Goal: Transaction & Acquisition: Book appointment/travel/reservation

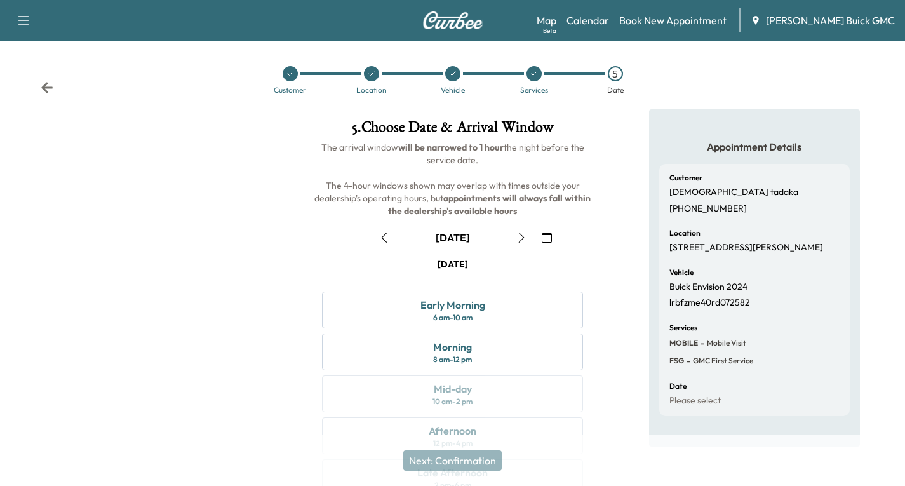
click at [681, 23] on link "Book New Appointment" at bounding box center [672, 20] width 107 height 15
click at [42, 84] on icon at bounding box center [47, 87] width 13 height 13
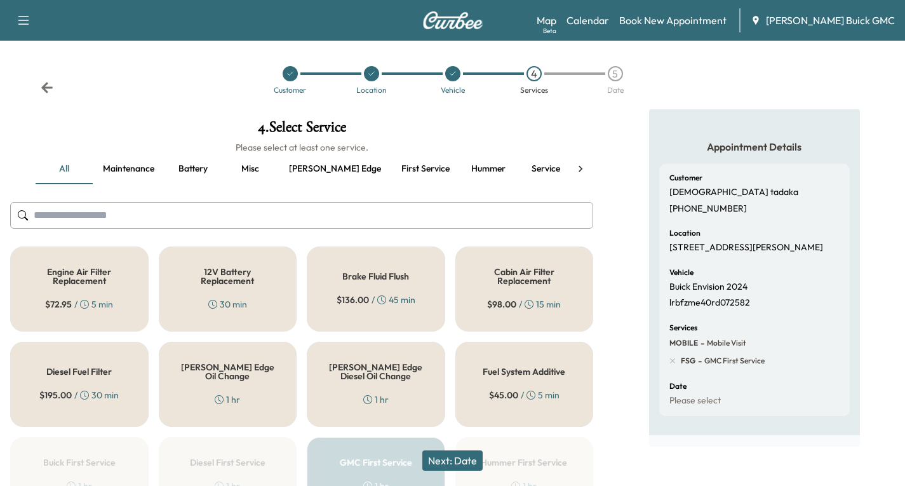
click at [42, 84] on icon at bounding box center [47, 87] width 13 height 13
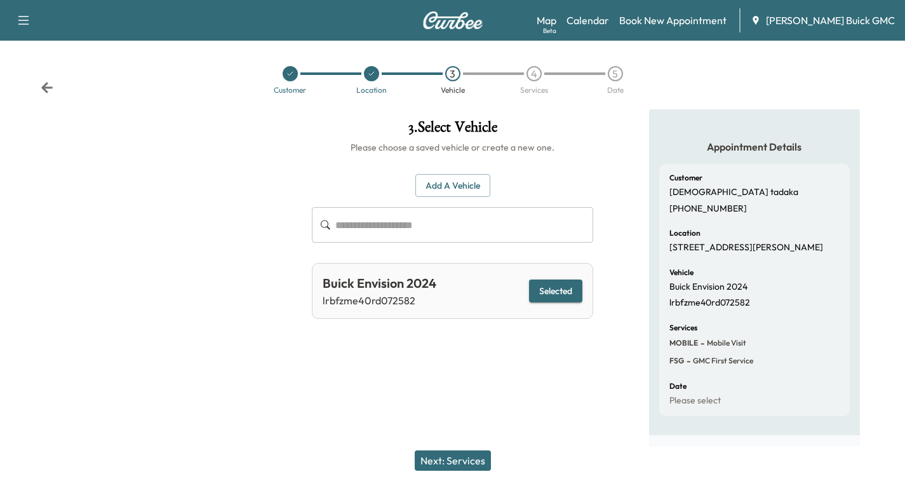
click at [42, 84] on icon at bounding box center [47, 87] width 13 height 13
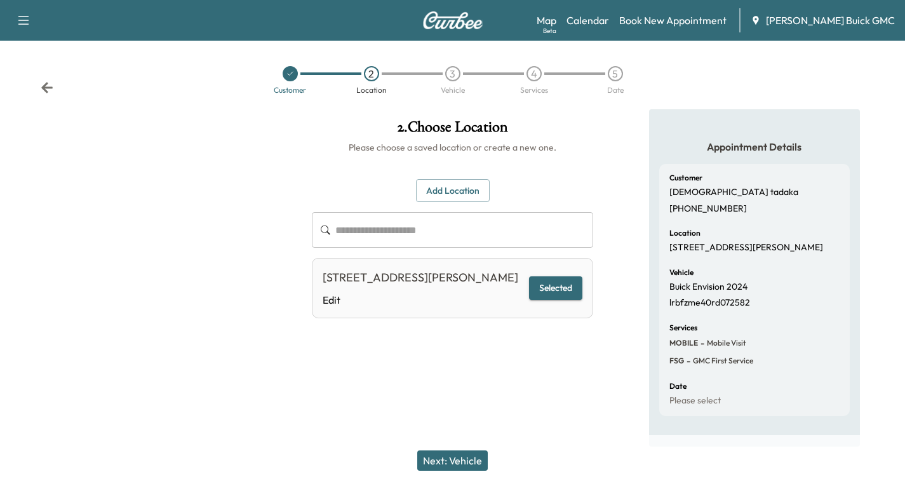
click at [42, 84] on icon at bounding box center [47, 87] width 13 height 13
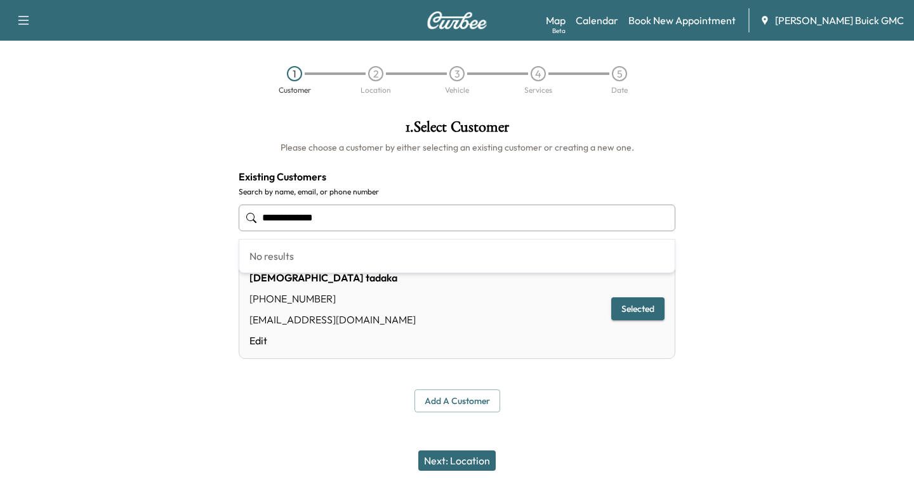
drag, startPoint x: 329, startPoint y: 223, endPoint x: 220, endPoint y: 236, distance: 110.6
click at [222, 236] on div "**********" at bounding box center [457, 265] width 914 height 313
type input "**********"
click at [429, 403] on button "Add a customer" at bounding box center [458, 400] width 86 height 23
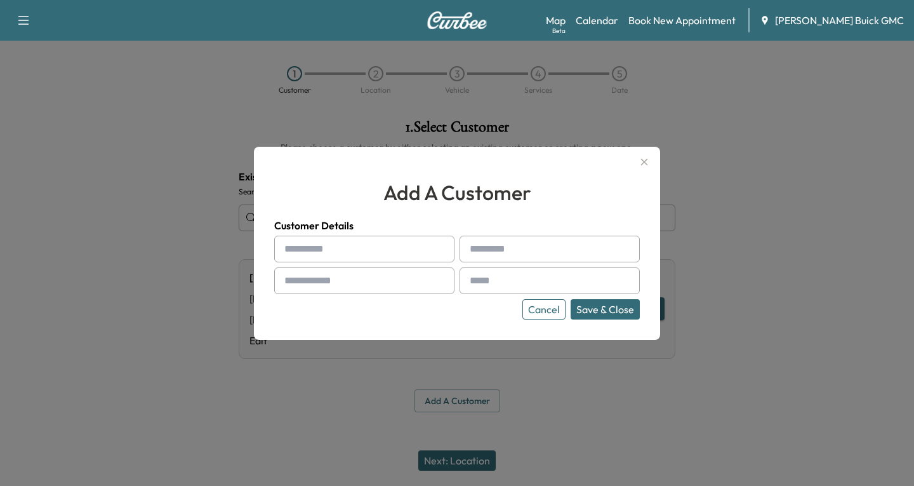
click at [305, 255] on input "text" at bounding box center [364, 249] width 180 height 27
type input "****"
click at [485, 247] on input "text" at bounding box center [550, 249] width 180 height 27
type input "******"
click at [364, 272] on input "text" at bounding box center [364, 280] width 180 height 27
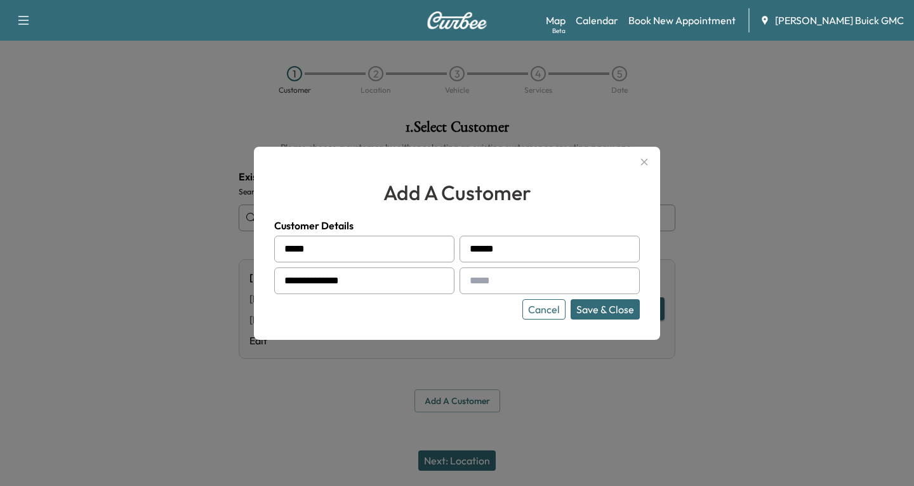
type input "**********"
click at [488, 270] on input "text" at bounding box center [550, 280] width 180 height 27
type input "**********"
click at [599, 314] on button "Save & Close" at bounding box center [605, 309] width 69 height 20
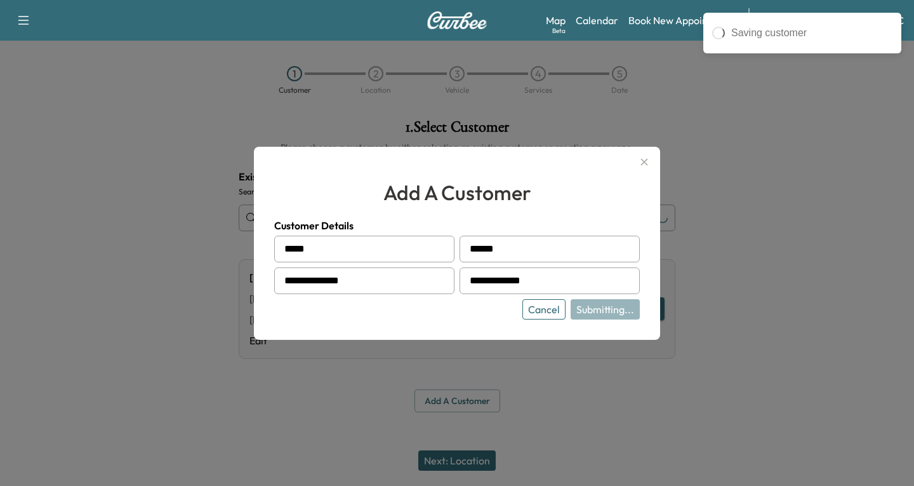
type input "**********"
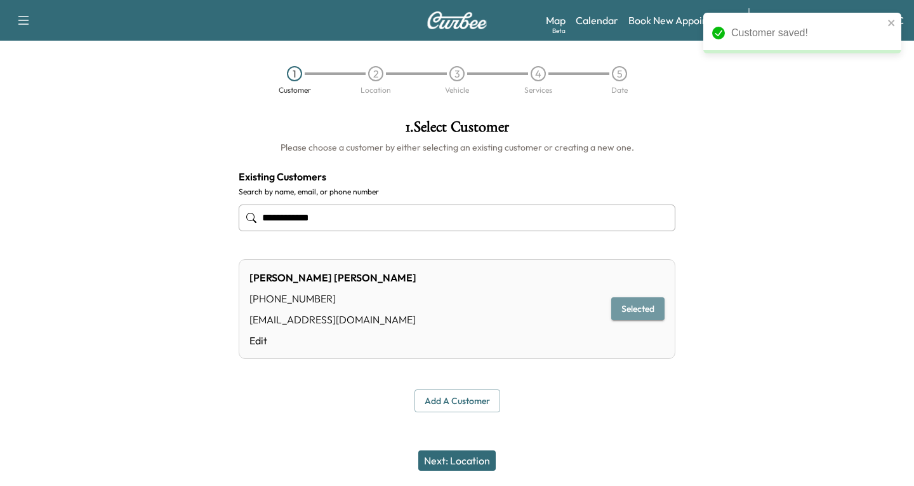
click at [639, 311] on button "Selected" at bounding box center [637, 308] width 53 height 23
click at [488, 463] on button "Next: Location" at bounding box center [456, 460] width 77 height 20
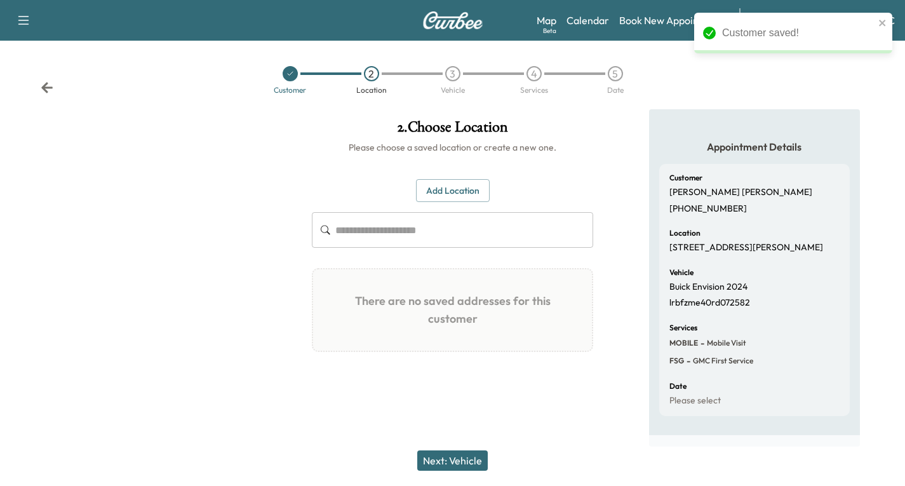
click at [457, 188] on button "Add Location" at bounding box center [453, 190] width 74 height 23
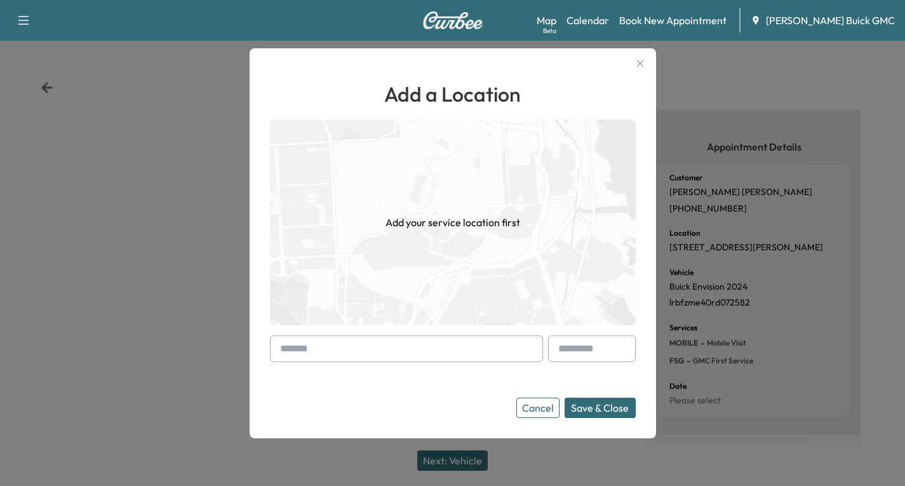
click at [283, 348] on div at bounding box center [282, 348] width 15 height 15
click at [279, 350] on div at bounding box center [406, 348] width 273 height 27
click at [279, 350] on input "text" at bounding box center [406, 348] width 273 height 27
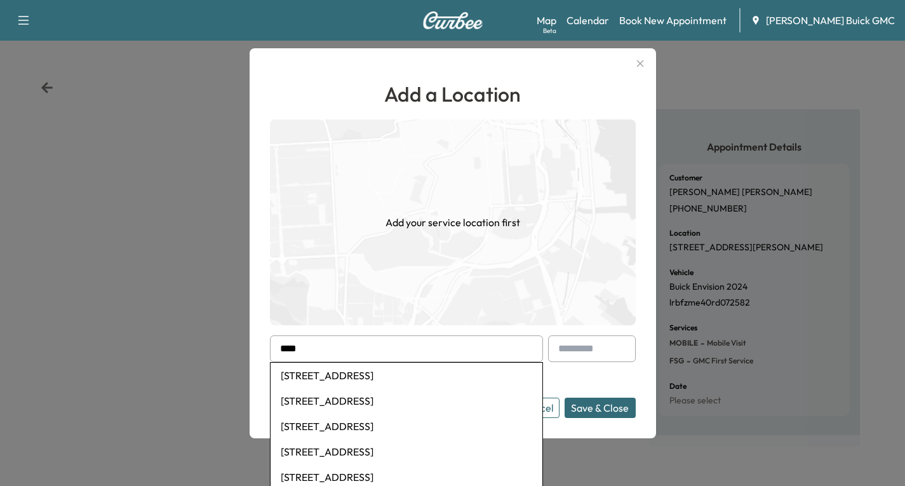
click at [343, 376] on li "[STREET_ADDRESS]" at bounding box center [406, 375] width 272 height 25
type input "**********"
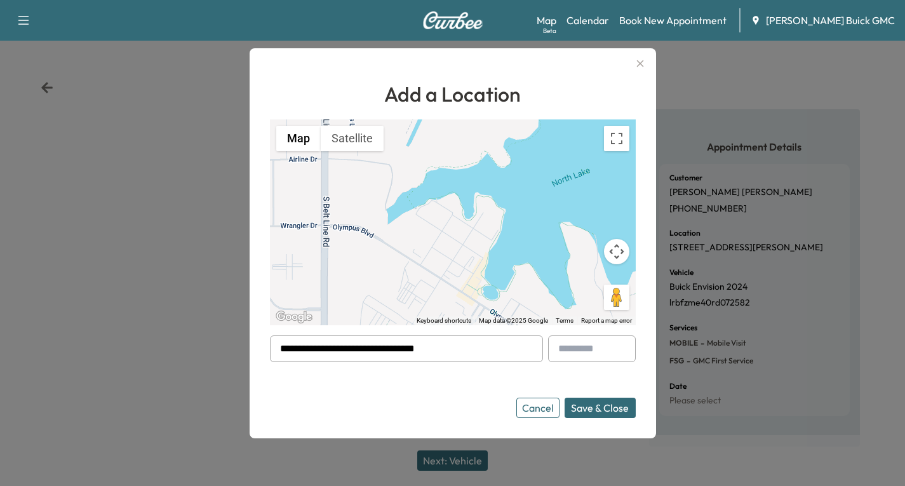
click at [598, 408] on button "Save & Close" at bounding box center [599, 407] width 71 height 20
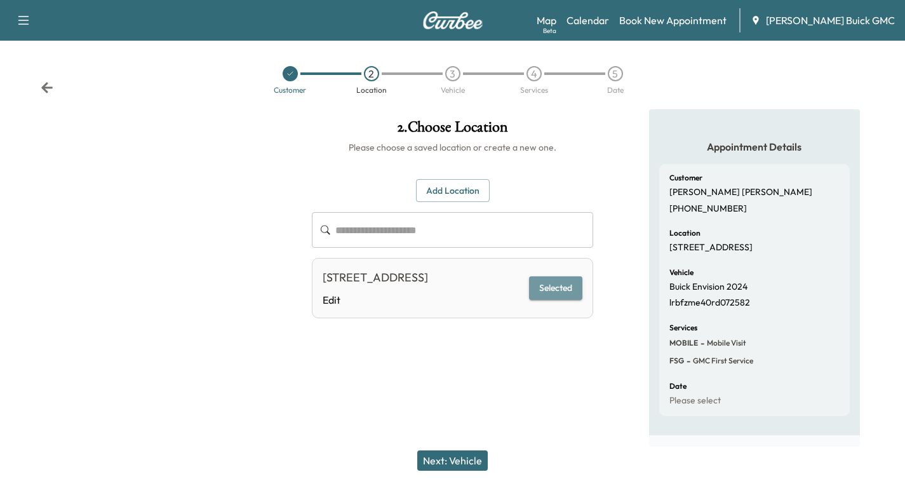
click at [568, 295] on button "Selected" at bounding box center [555, 287] width 53 height 23
click at [453, 458] on button "Next: Vehicle" at bounding box center [452, 460] width 70 height 20
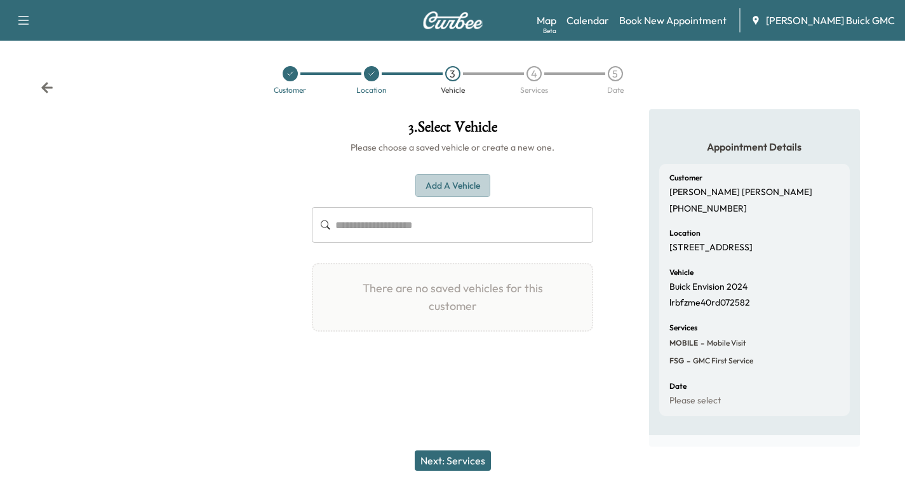
click at [445, 181] on button "Add a Vehicle" at bounding box center [452, 185] width 75 height 23
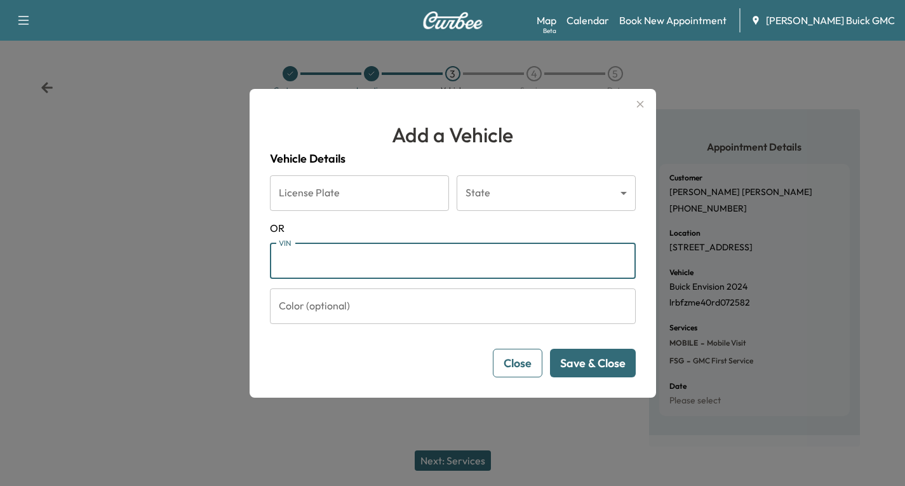
click at [307, 260] on input "VIN" at bounding box center [453, 261] width 366 height 36
click at [284, 261] on input "VIN" at bounding box center [453, 261] width 366 height 36
paste input "**********"
type input "**********"
click at [599, 366] on button "Save & Close" at bounding box center [593, 363] width 86 height 29
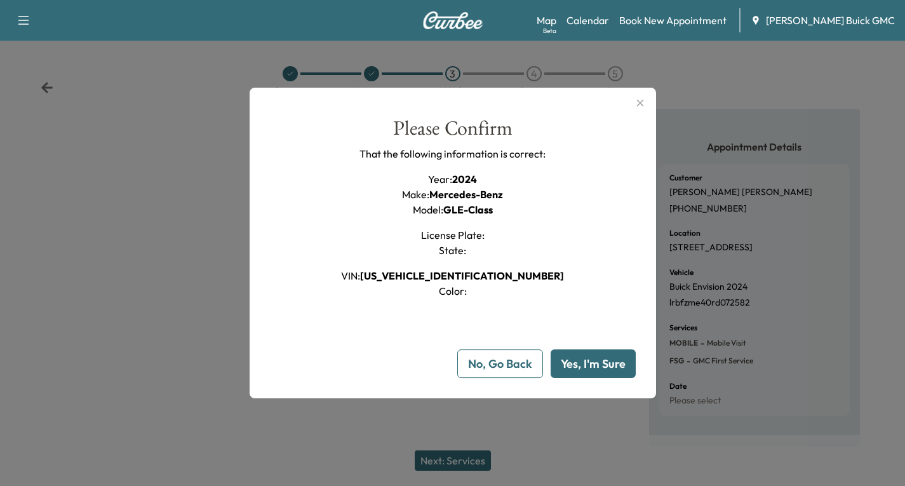
click at [599, 366] on button "Yes, I'm Sure" at bounding box center [592, 363] width 85 height 29
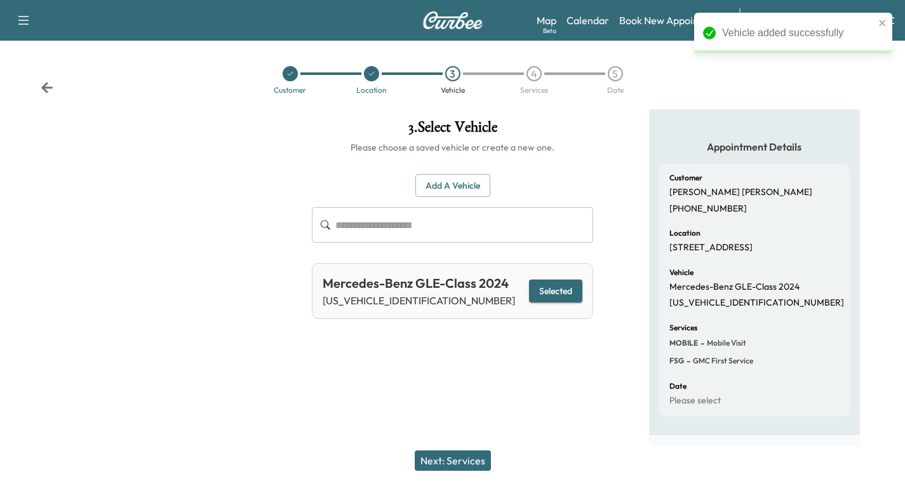
click at [463, 460] on button "Next: Services" at bounding box center [453, 460] width 76 height 20
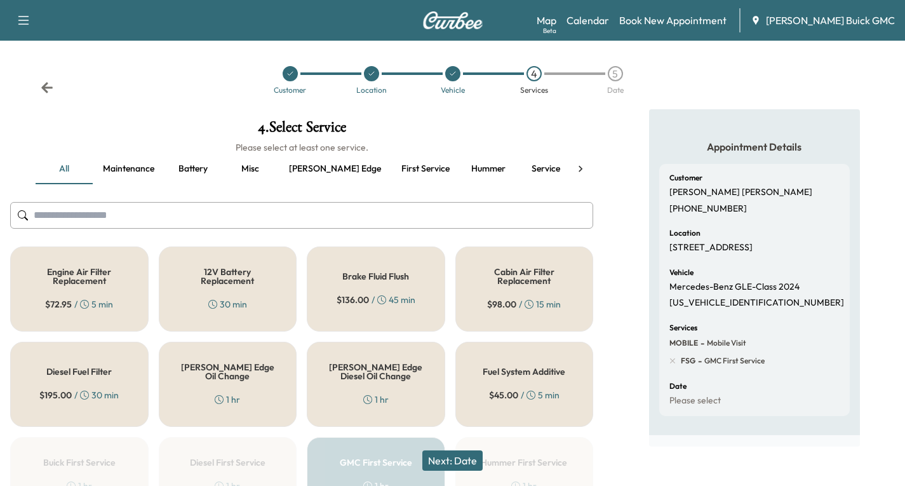
click at [48, 88] on icon at bounding box center [46, 87] width 11 height 11
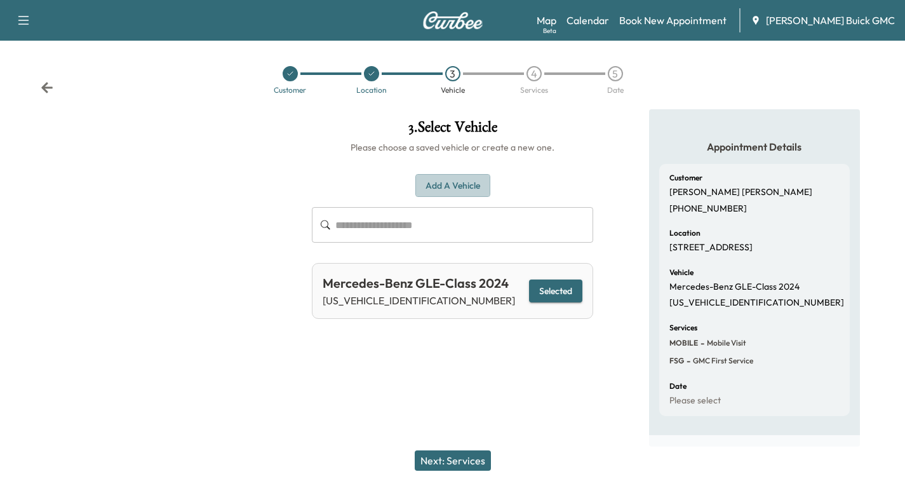
click at [428, 180] on button "Add a Vehicle" at bounding box center [452, 185] width 75 height 23
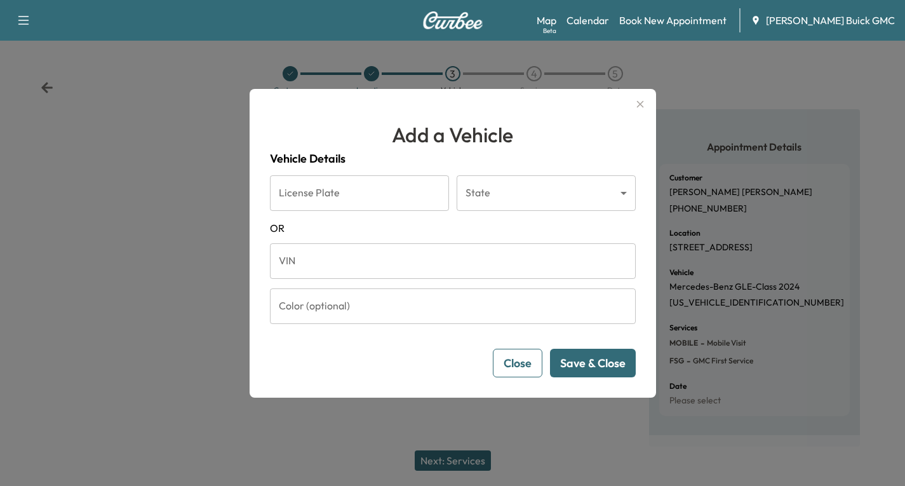
click at [291, 265] on input "VIN" at bounding box center [453, 261] width 366 height 36
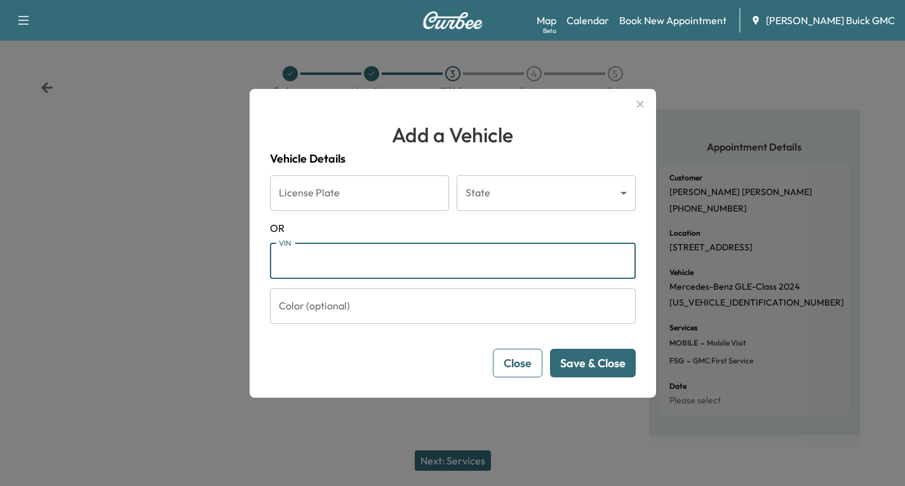
paste input "**********"
type input "**********"
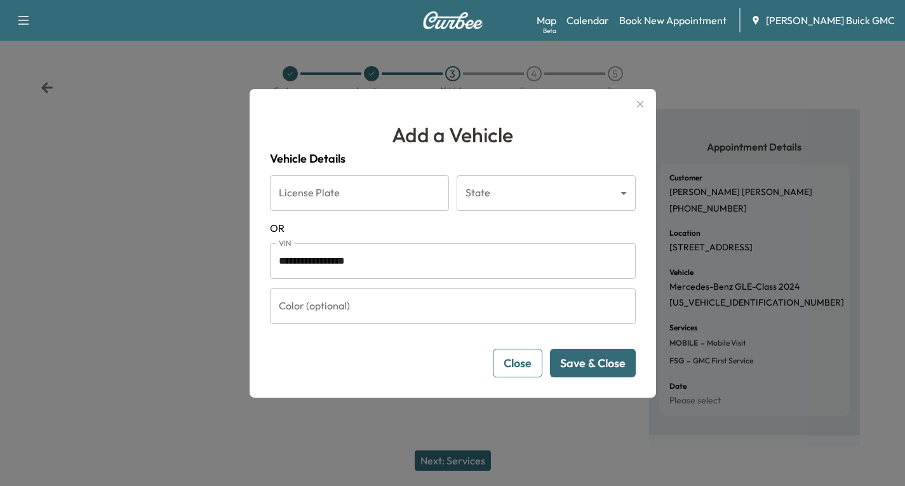
click at [589, 357] on button "Save & Close" at bounding box center [593, 363] width 86 height 29
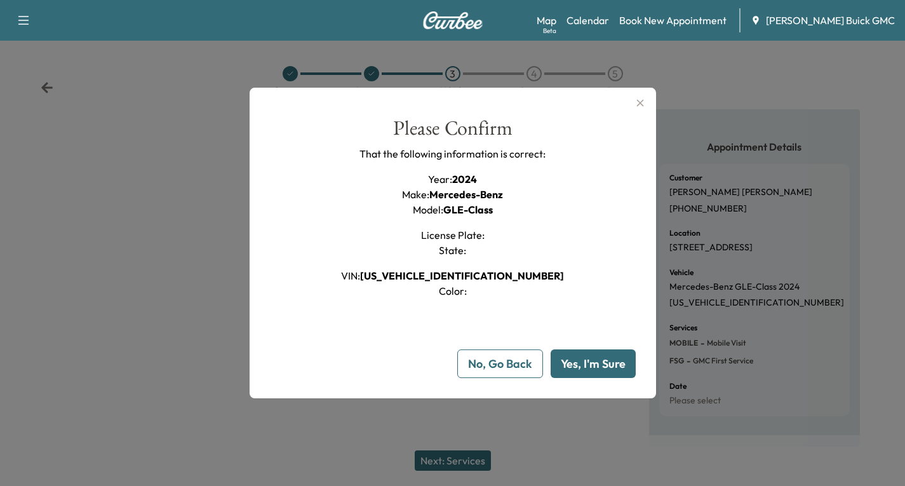
click at [642, 102] on icon "button" at bounding box center [639, 102] width 15 height 15
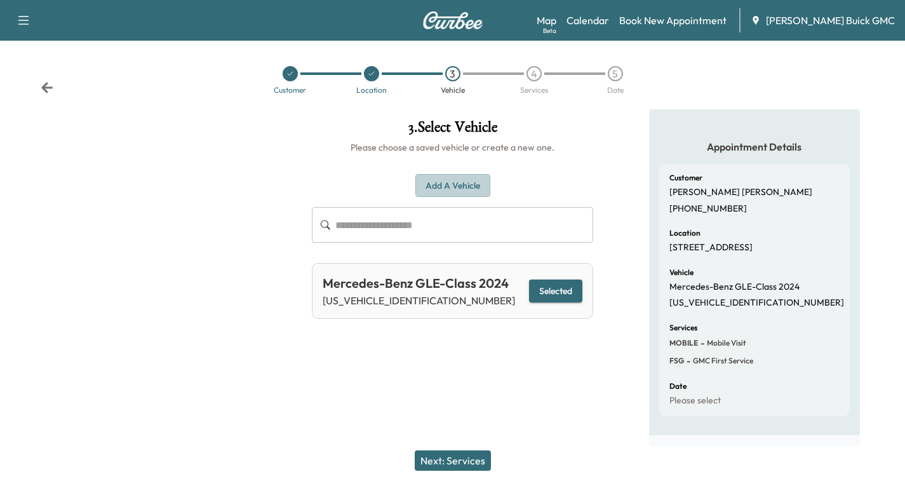
click at [449, 187] on button "Add a Vehicle" at bounding box center [452, 185] width 75 height 23
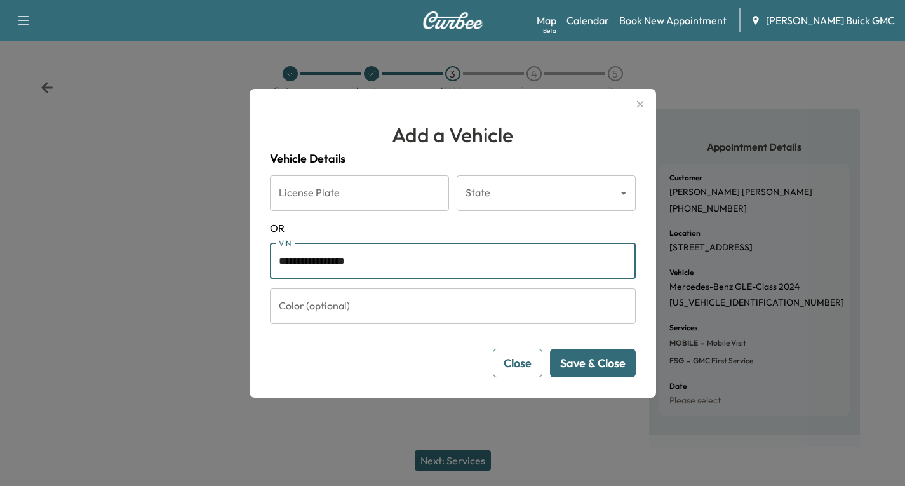
drag, startPoint x: 396, startPoint y: 265, endPoint x: 251, endPoint y: 288, distance: 147.2
click at [251, 288] on div "**********" at bounding box center [452, 243] width 905 height 486
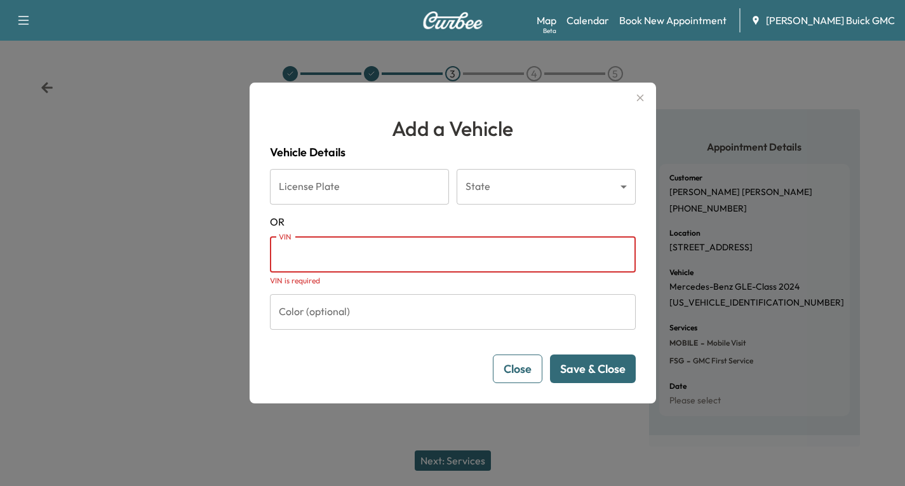
click at [305, 255] on input "VIN" at bounding box center [453, 255] width 366 height 36
paste input "**********"
type input "**********"
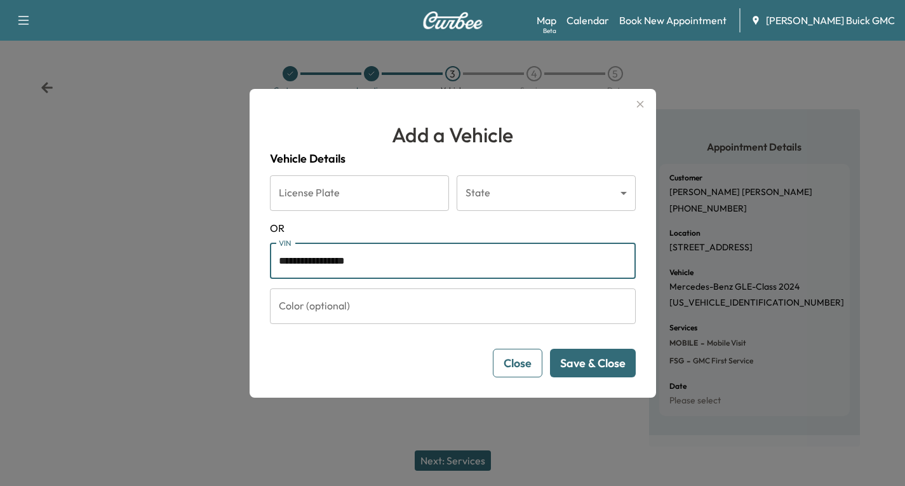
click at [580, 362] on button "Save & Close" at bounding box center [593, 363] width 86 height 29
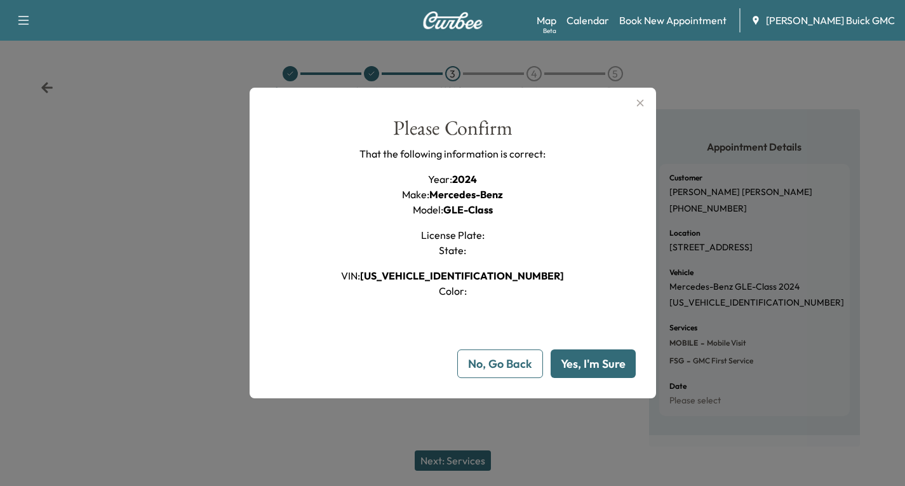
click at [497, 366] on button "No, Go Back" at bounding box center [500, 363] width 86 height 29
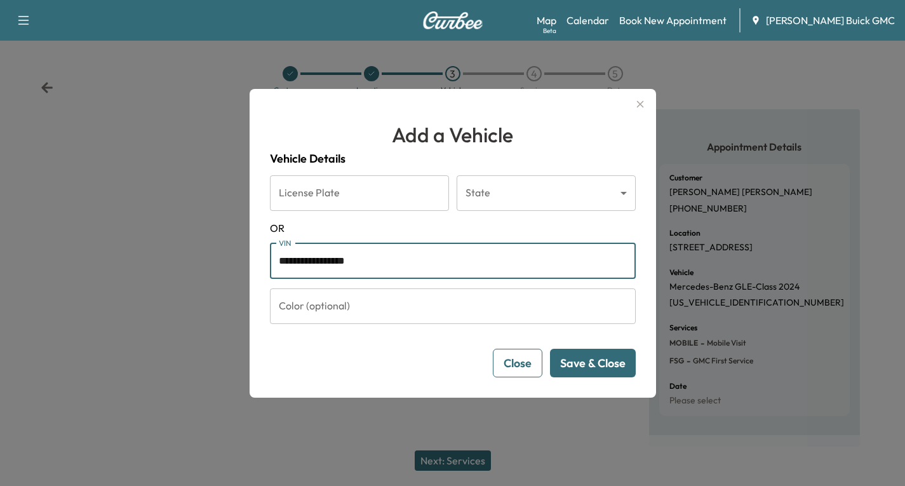
drag, startPoint x: 399, startPoint y: 253, endPoint x: 246, endPoint y: 302, distance: 160.4
click at [246, 302] on div "**********" at bounding box center [452, 243] width 905 height 486
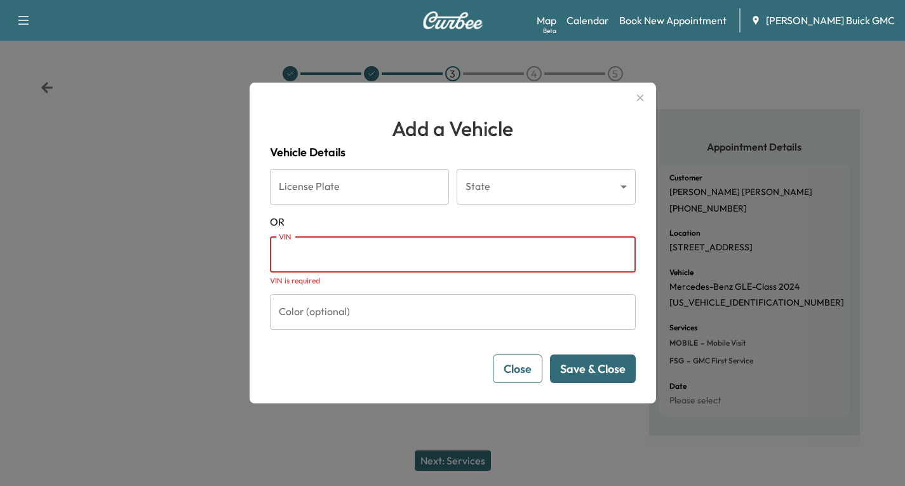
click at [293, 258] on input "VIN" at bounding box center [453, 255] width 366 height 36
paste input "**********"
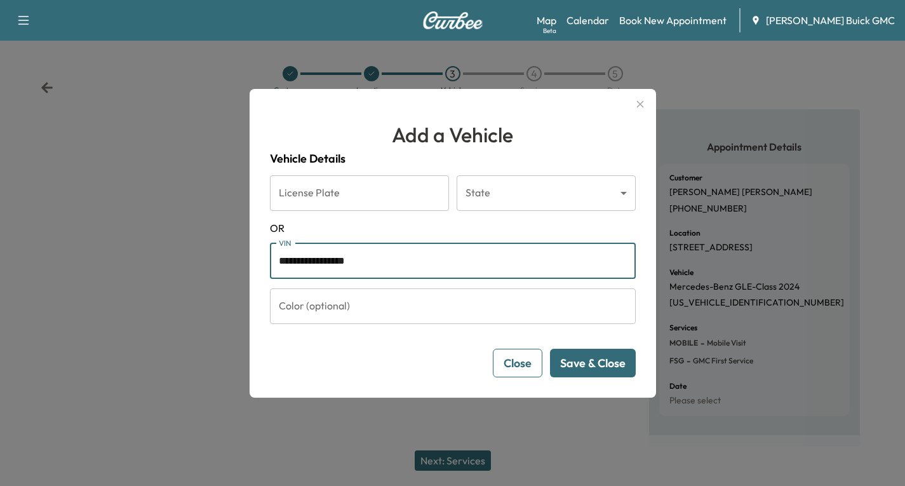
type input "**********"
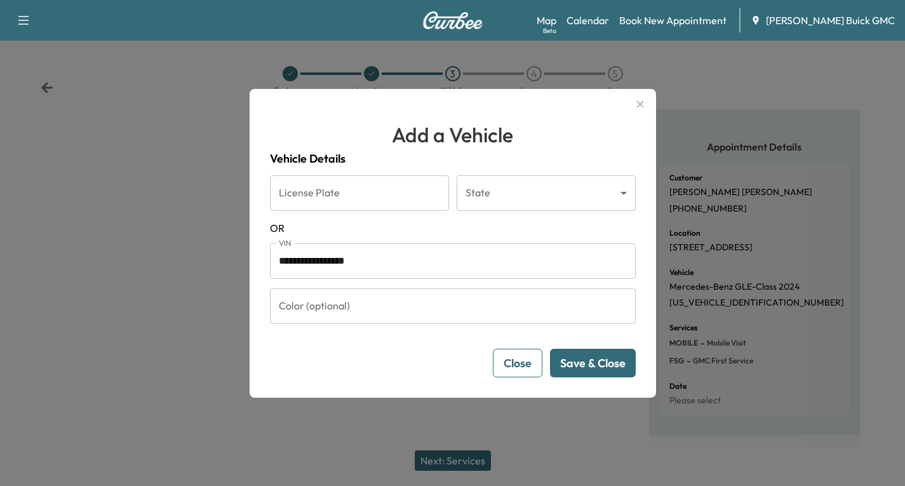
click at [595, 359] on button "Save & Close" at bounding box center [593, 363] width 86 height 29
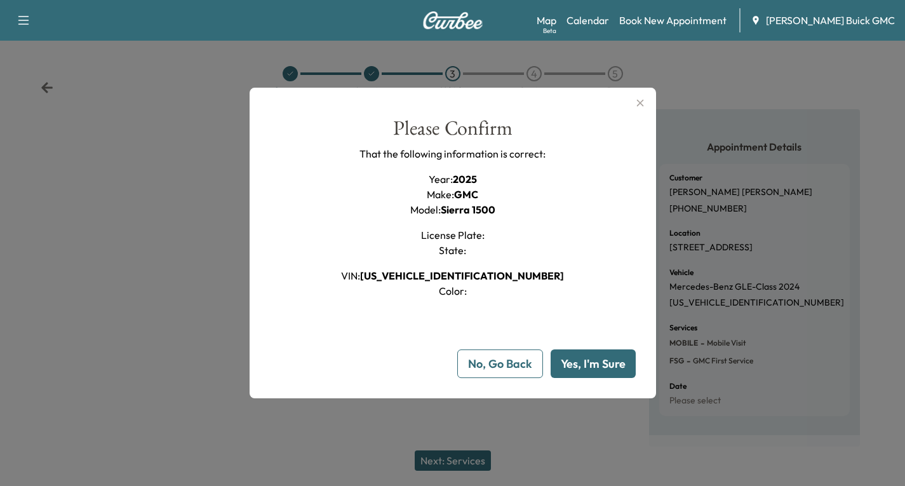
click at [595, 359] on button "Yes, I'm Sure" at bounding box center [592, 363] width 85 height 29
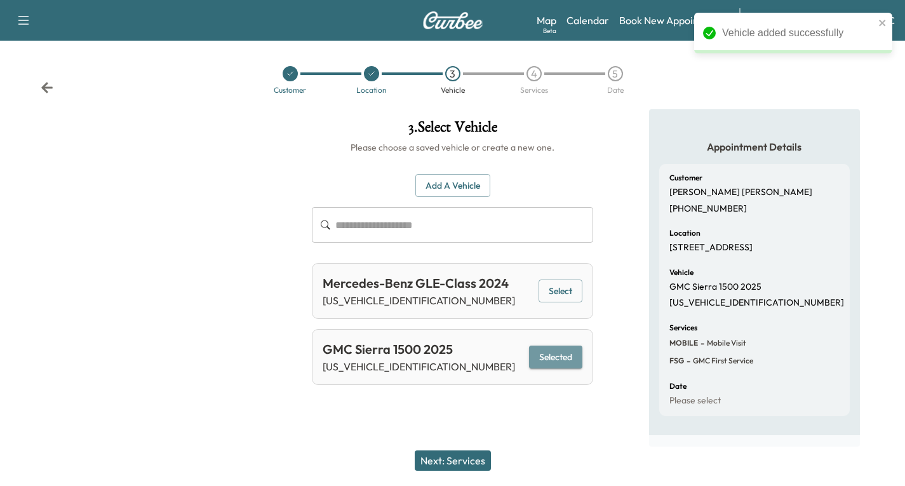
click at [550, 354] on button "Selected" at bounding box center [555, 356] width 53 height 23
click at [433, 452] on button "Next: Services" at bounding box center [453, 460] width 76 height 20
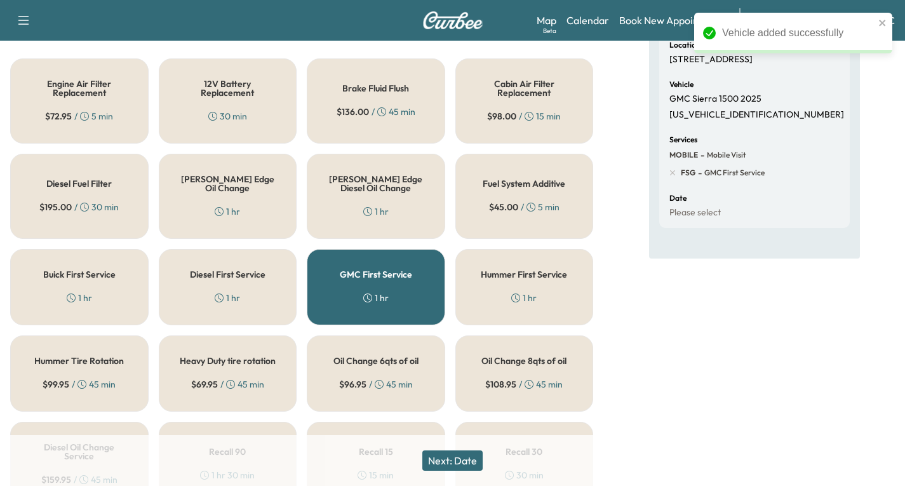
scroll to position [254, 0]
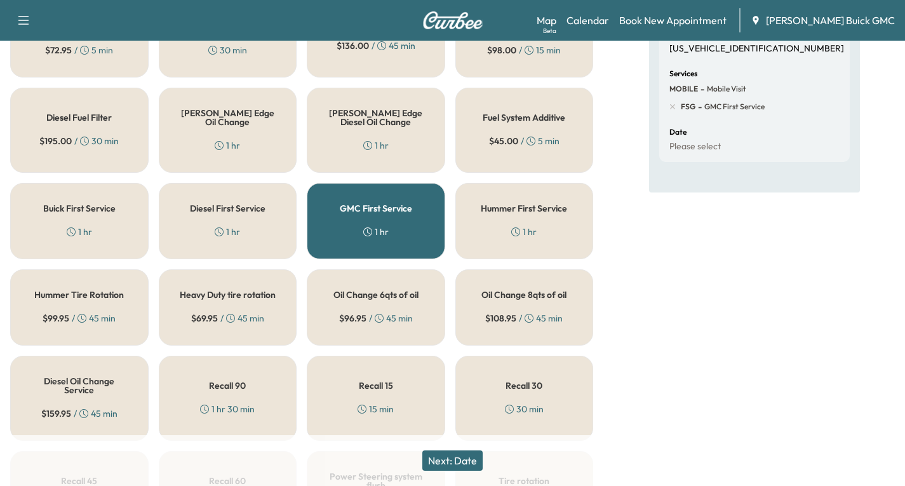
click at [443, 455] on button "Next: Date" at bounding box center [452, 460] width 60 height 20
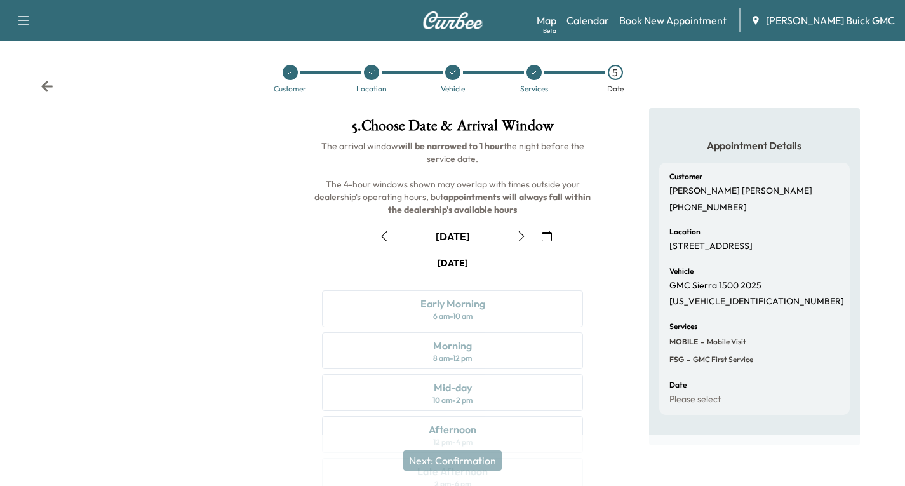
scroll to position [150, 0]
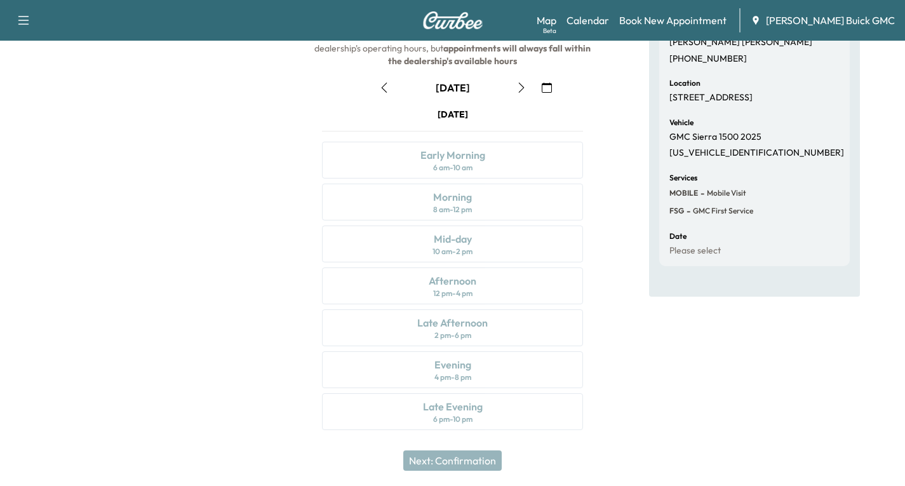
click at [544, 88] on icon "button" at bounding box center [547, 88] width 10 height 10
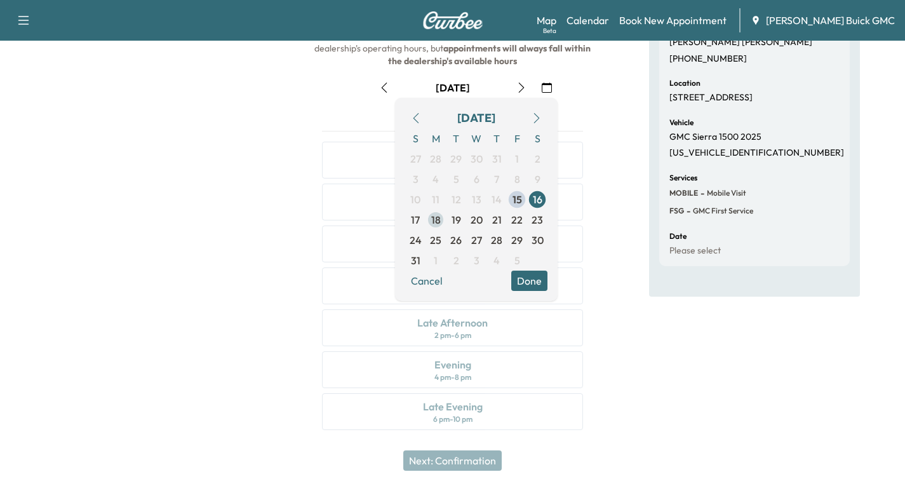
click at [438, 225] on span "18" at bounding box center [436, 219] width 10 height 15
click at [531, 281] on button "Done" at bounding box center [529, 280] width 36 height 20
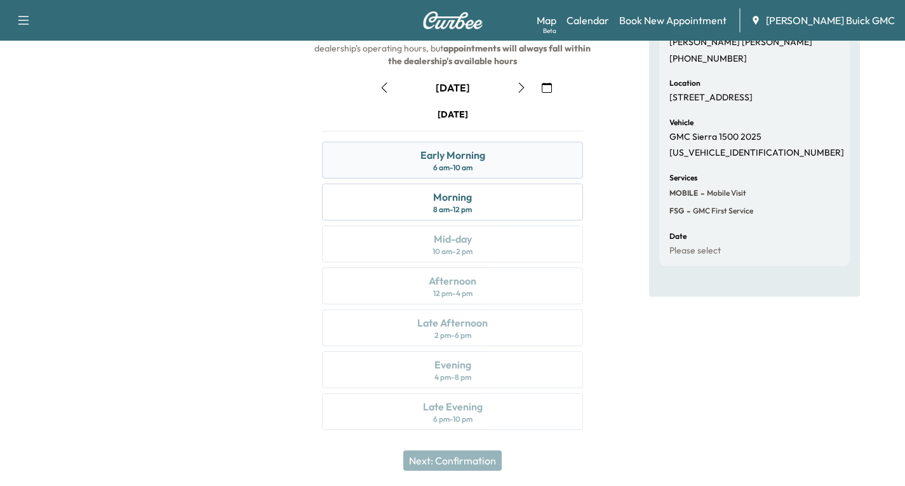
click at [506, 159] on div "Early Morning 6 am - 10 am" at bounding box center [452, 160] width 261 height 37
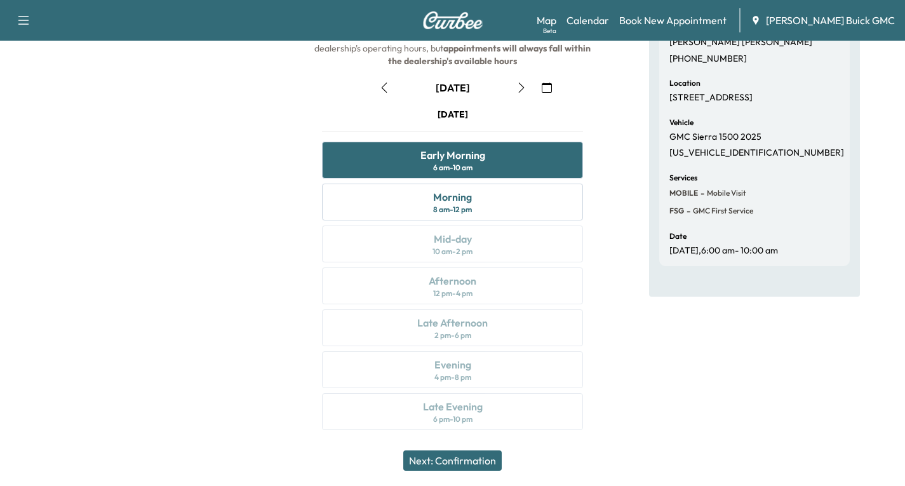
click at [458, 457] on button "Next: Confirmation" at bounding box center [452, 460] width 98 height 20
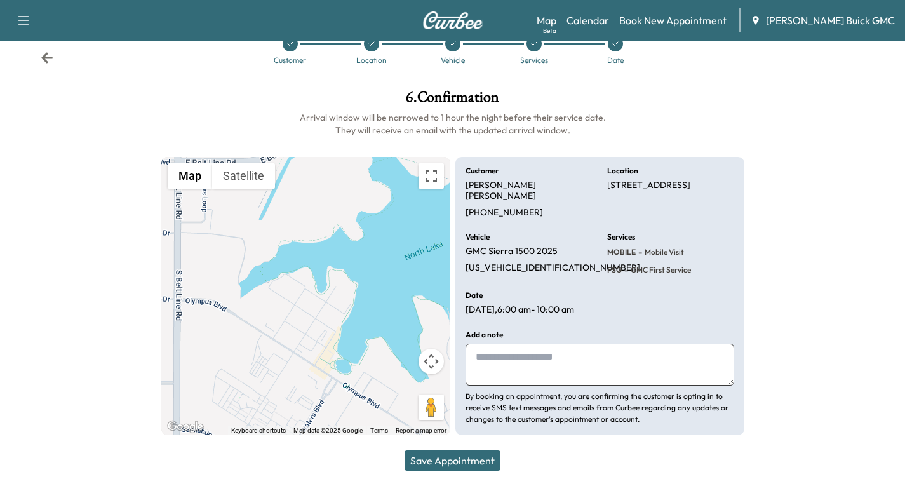
click at [466, 464] on button "Save Appointment" at bounding box center [452, 460] width 96 height 20
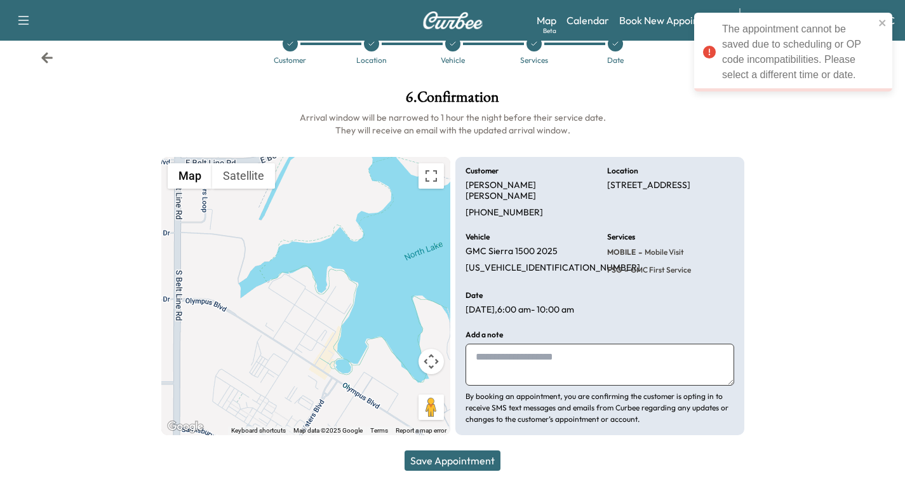
click at [41, 60] on icon at bounding box center [47, 57] width 13 height 13
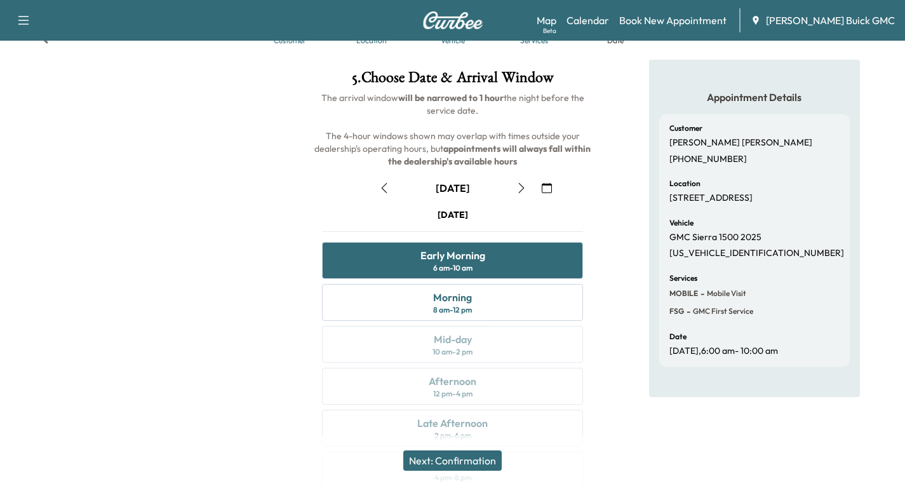
scroll to position [0, 0]
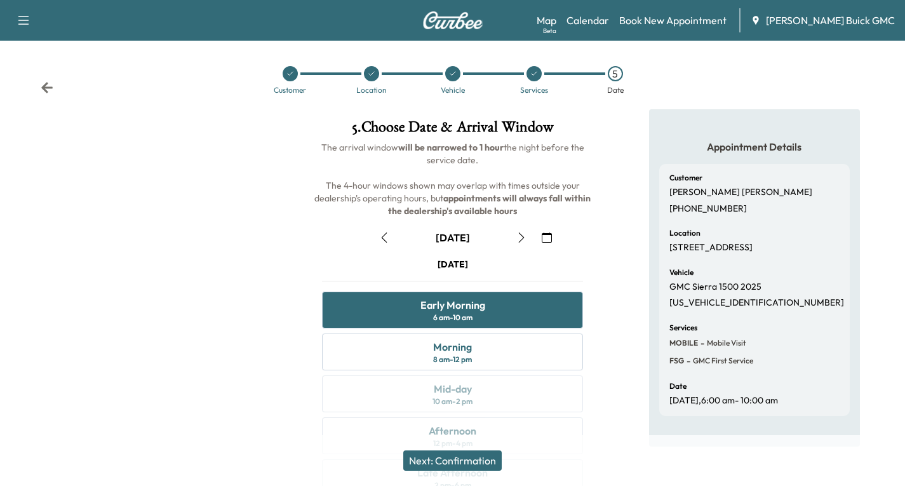
click at [47, 91] on icon at bounding box center [46, 87] width 11 height 11
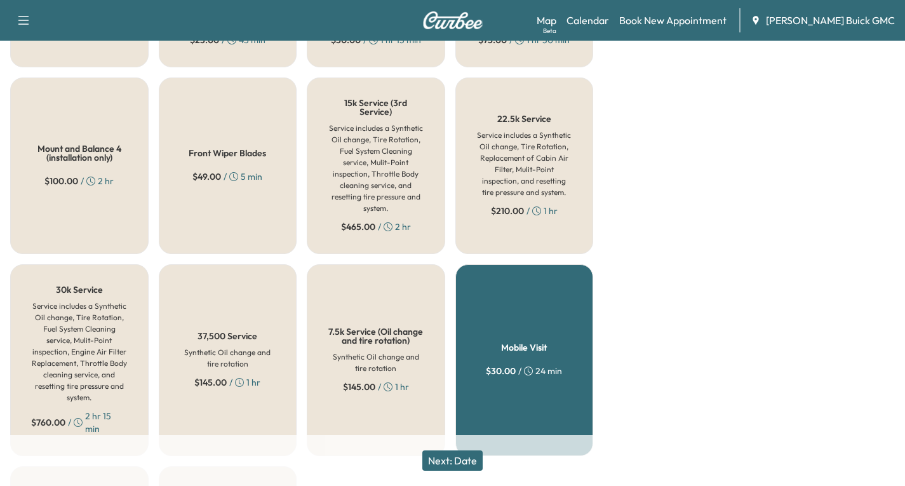
scroll to position [825, 0]
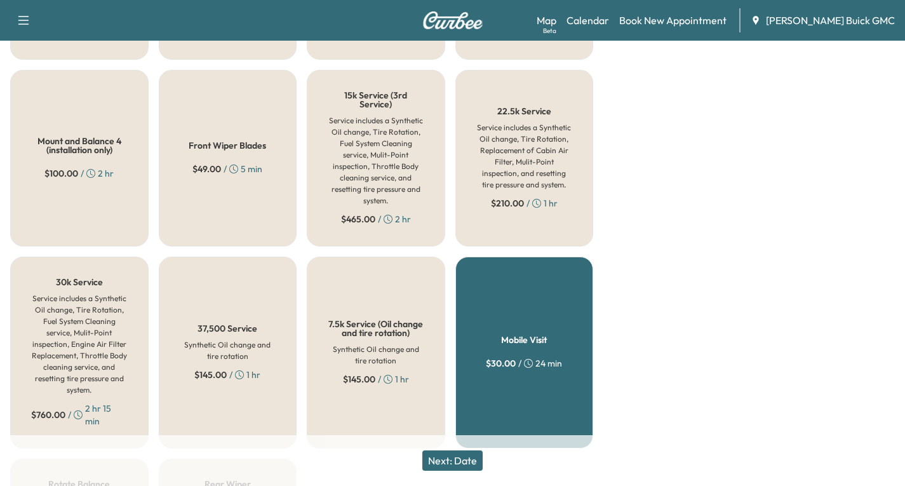
click at [460, 460] on button "Next: Date" at bounding box center [452, 460] width 60 height 20
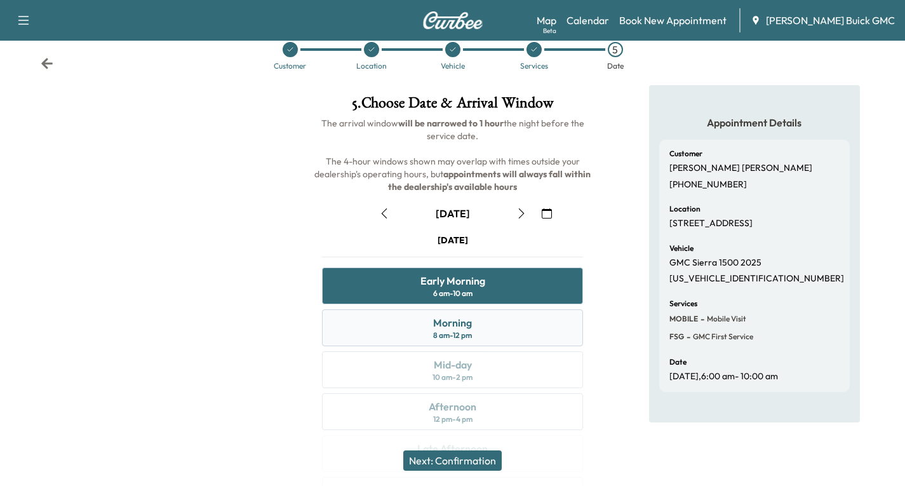
scroll to position [23, 0]
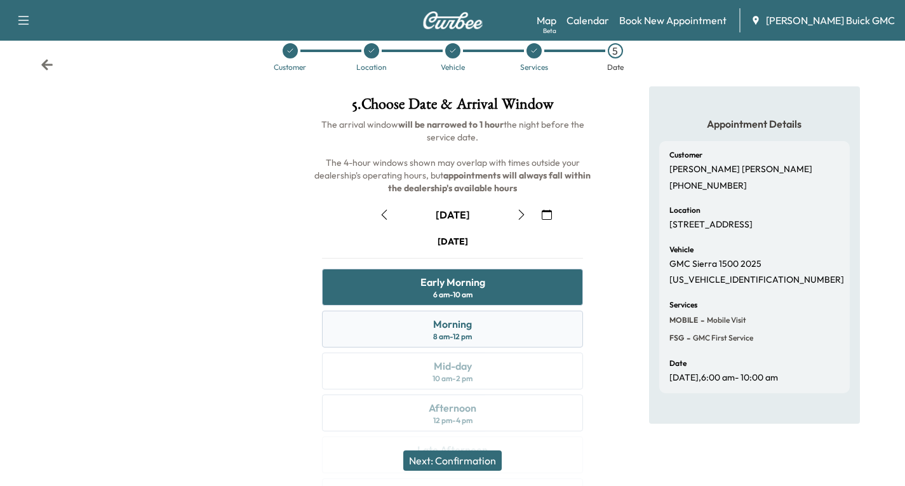
click at [496, 329] on div "Morning 8 am - 12 pm" at bounding box center [452, 328] width 261 height 37
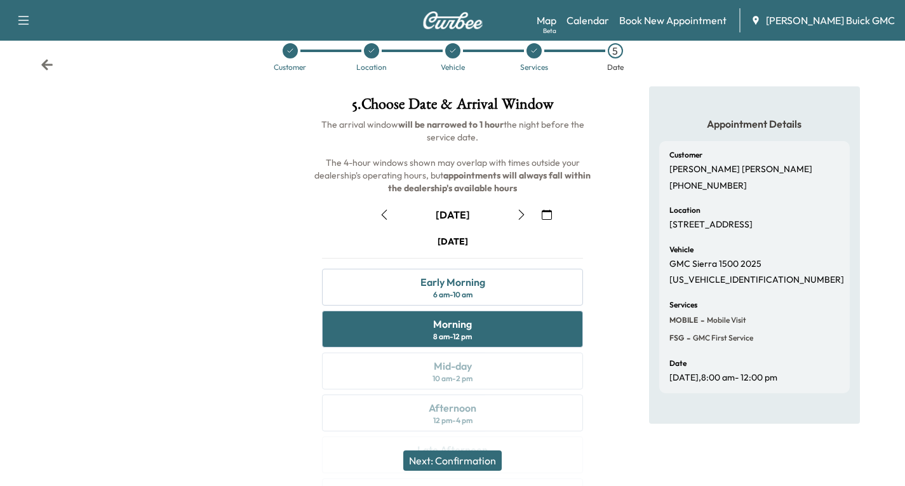
click at [481, 460] on button "Next: Confirmation" at bounding box center [452, 460] width 98 height 20
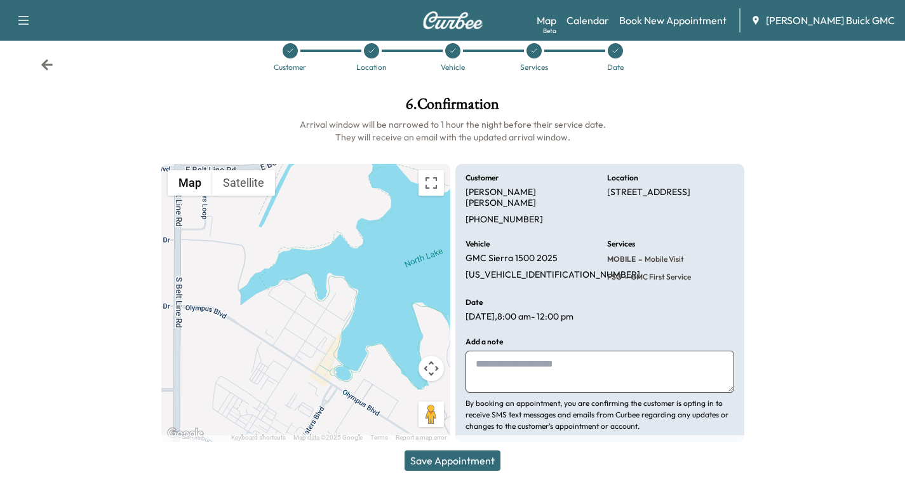
click at [465, 460] on button "Save Appointment" at bounding box center [452, 460] width 96 height 20
click at [46, 68] on icon at bounding box center [46, 64] width 11 height 11
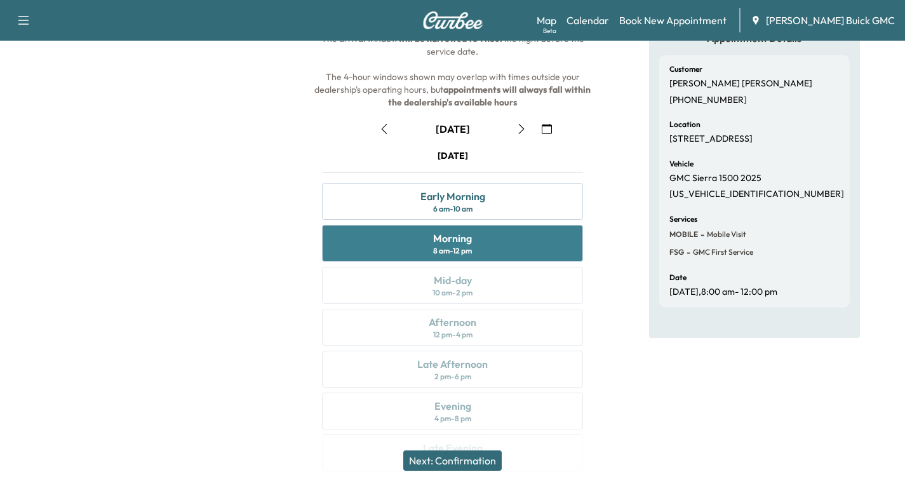
scroll to position [86, 0]
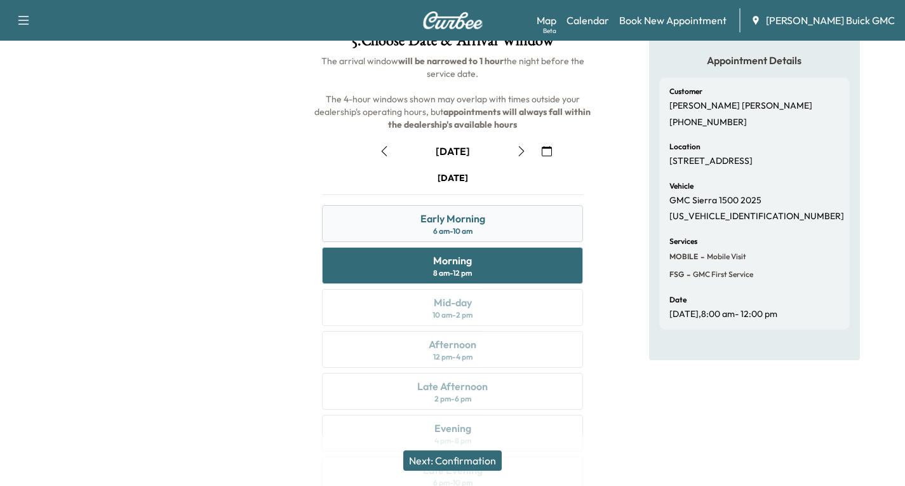
click at [434, 215] on div "Early Morning" at bounding box center [452, 218] width 65 height 15
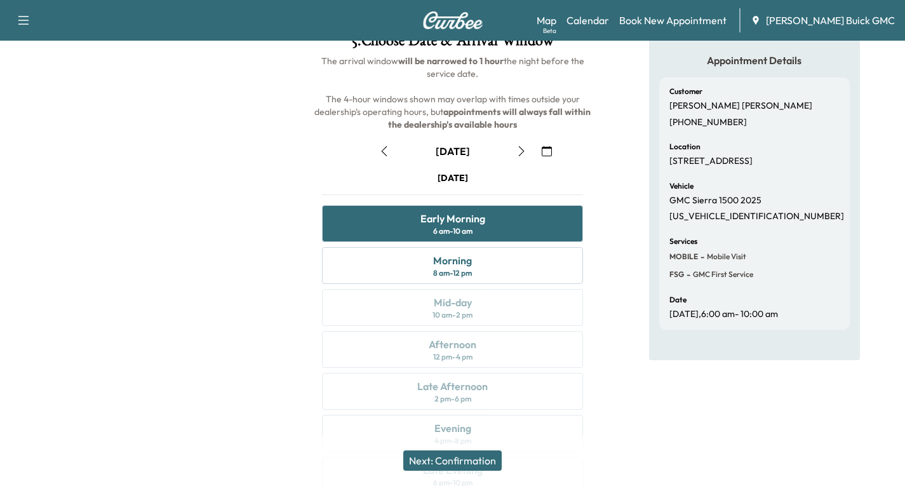
click at [437, 463] on button "Next: Confirmation" at bounding box center [452, 460] width 98 height 20
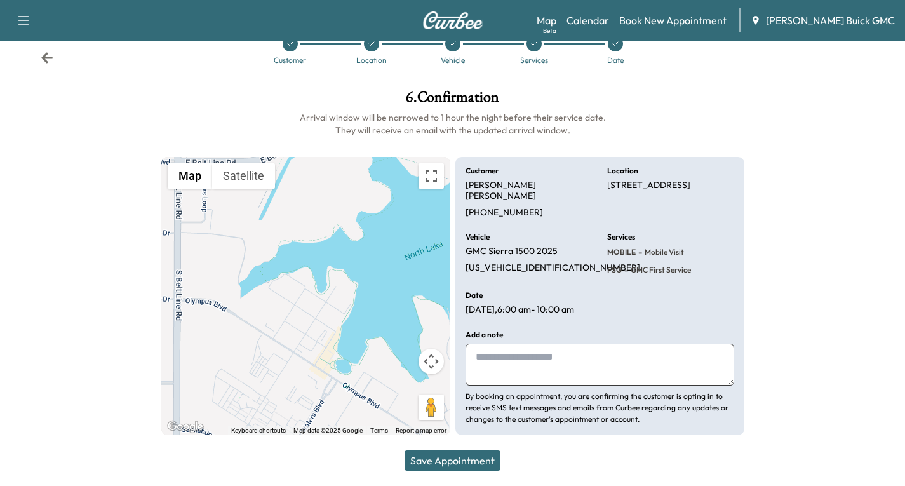
click at [450, 458] on button "Save Appointment" at bounding box center [452, 460] width 96 height 20
click at [489, 463] on button "Save Appointment" at bounding box center [452, 460] width 96 height 20
click at [43, 54] on icon at bounding box center [47, 57] width 13 height 13
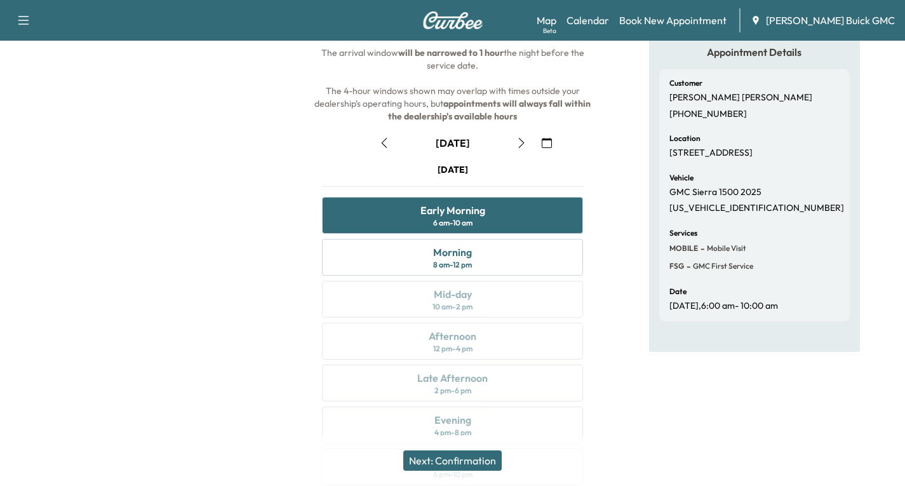
scroll to position [23, 0]
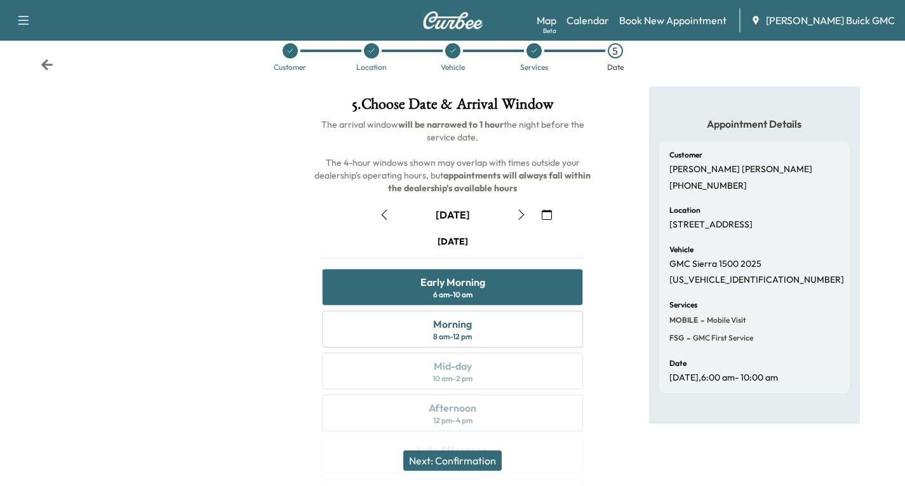
click at [522, 213] on icon "button" at bounding box center [521, 215] width 6 height 10
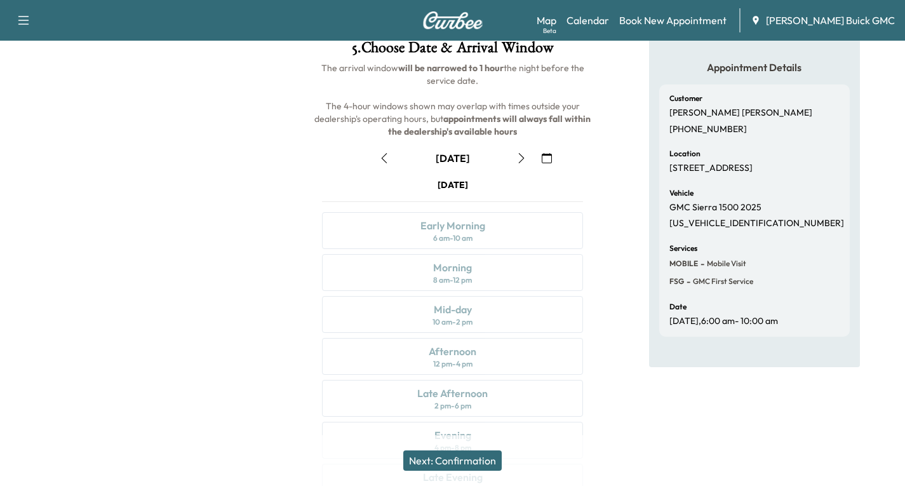
scroll to position [150, 0]
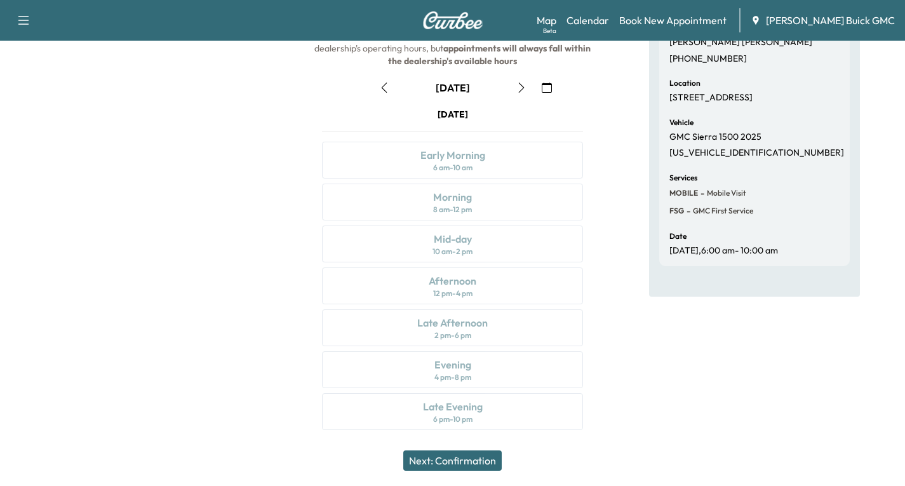
click at [522, 90] on icon "button" at bounding box center [521, 88] width 10 height 10
click at [381, 87] on icon "button" at bounding box center [384, 88] width 10 height 10
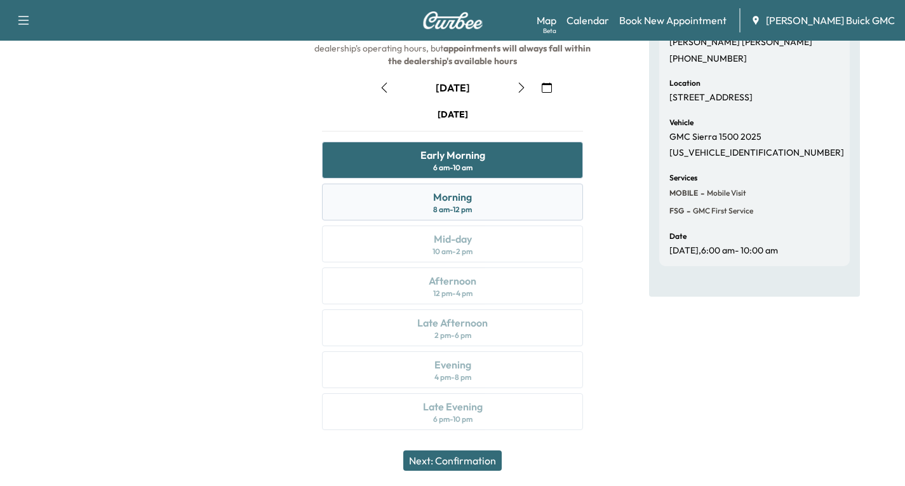
click at [497, 198] on div "Morning 8 am - 12 pm" at bounding box center [452, 201] width 261 height 37
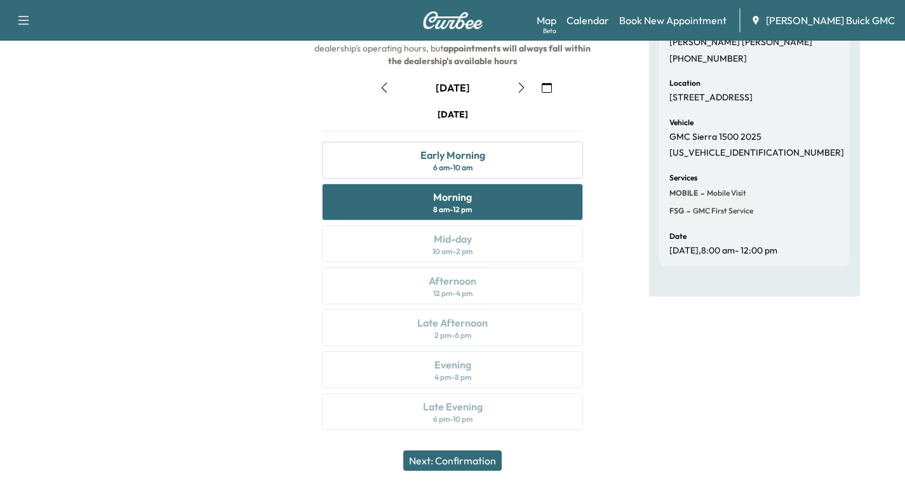
click at [460, 466] on button "Next: Confirmation" at bounding box center [452, 460] width 98 height 20
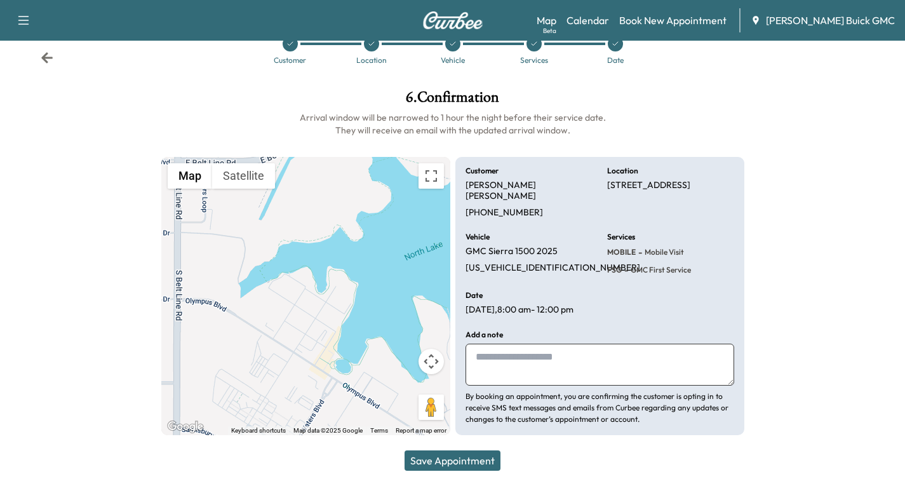
click at [461, 462] on button "Save Appointment" at bounding box center [452, 460] width 96 height 20
click at [456, 467] on button "Save Appointment" at bounding box center [452, 460] width 96 height 20
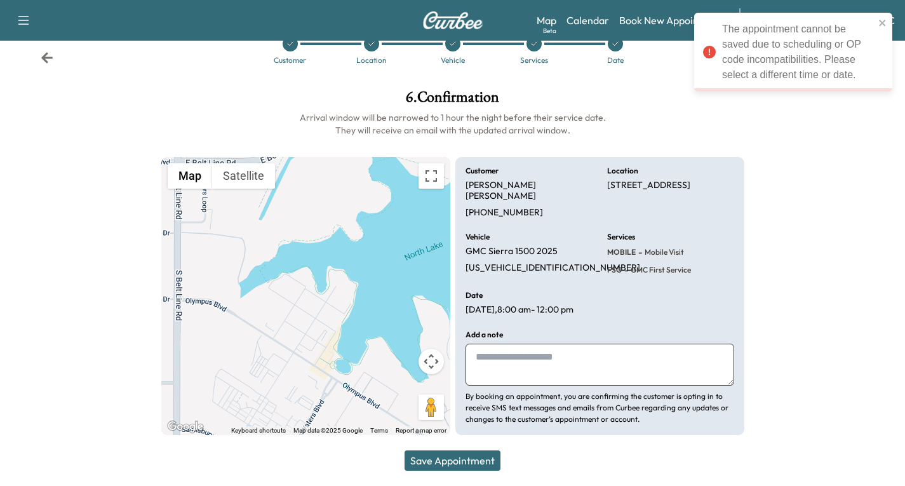
click at [41, 59] on icon at bounding box center [47, 57] width 13 height 13
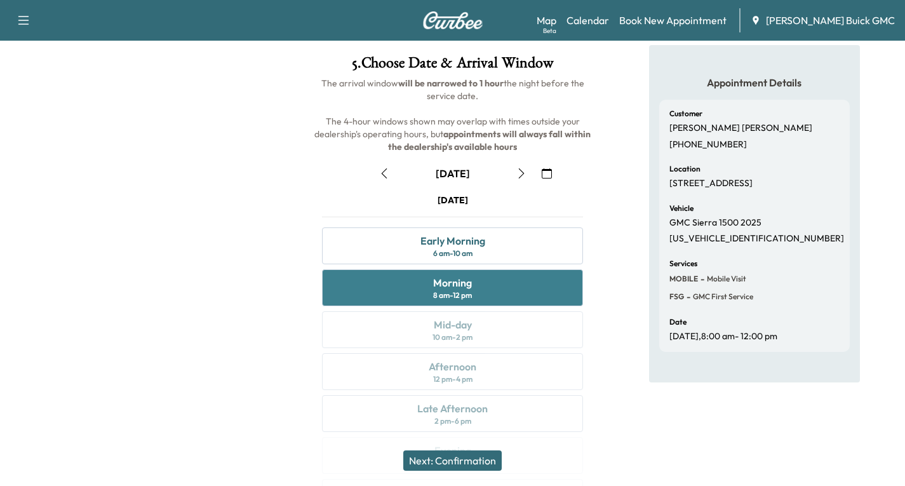
scroll to position [93, 0]
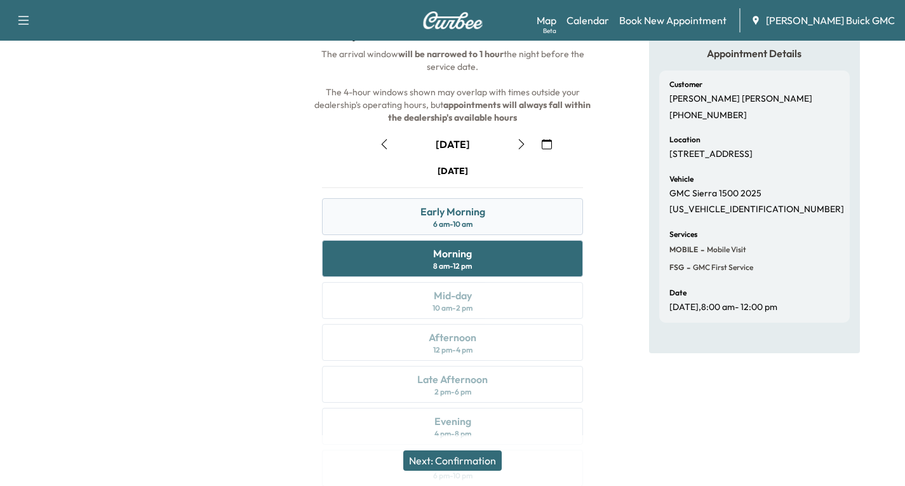
click at [496, 211] on div "Early Morning 6 am - 10 am" at bounding box center [452, 216] width 261 height 37
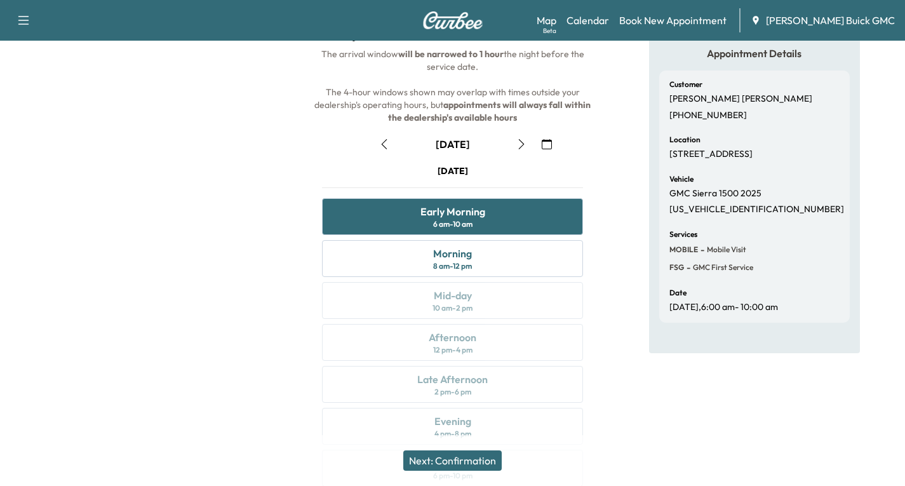
click at [459, 458] on button "Next: Confirmation" at bounding box center [452, 460] width 98 height 20
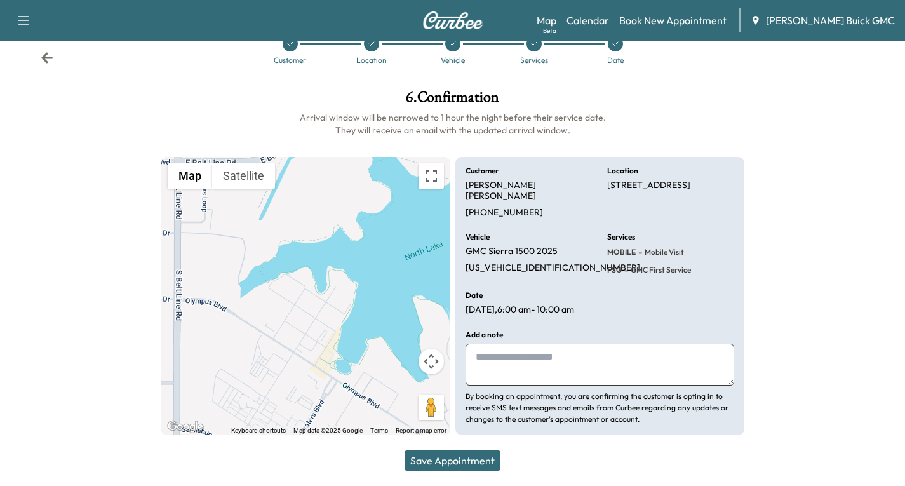
click at [456, 460] on button "Save Appointment" at bounding box center [452, 460] width 96 height 20
click at [42, 57] on icon at bounding box center [47, 57] width 13 height 13
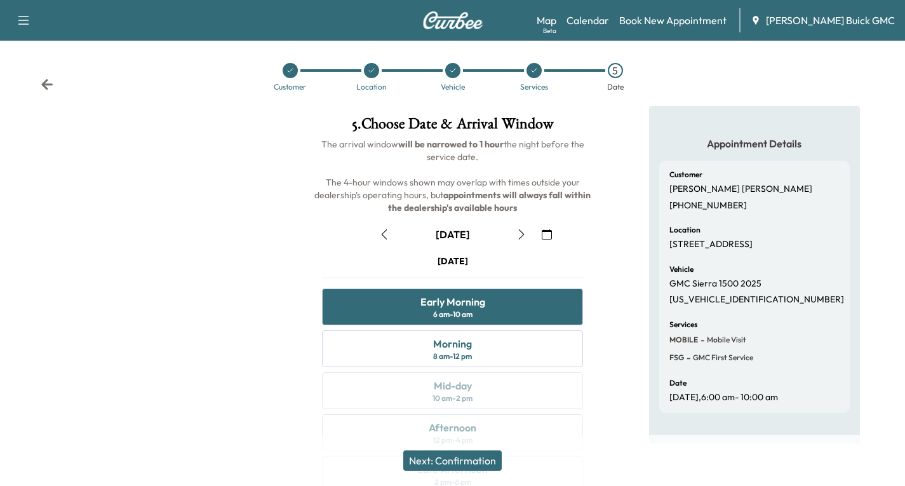
scroll to position [0, 0]
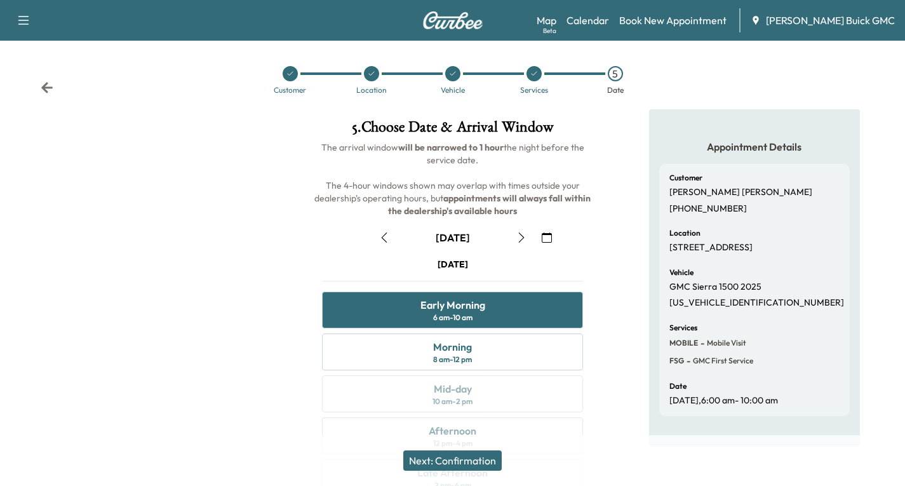
click at [805, 74] on div "Customer Location Vehicle Services 5 Date" at bounding box center [452, 80] width 905 height 58
click at [456, 356] on div "8 am - 12 pm" at bounding box center [452, 359] width 39 height 10
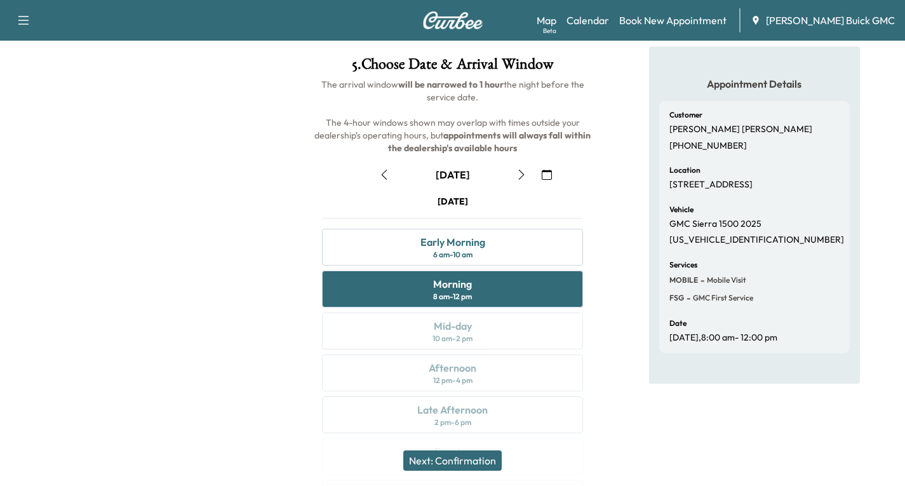
scroll to position [63, 0]
click at [455, 336] on div "[DATE] Early Morning 6 am - 10 am Morning 8 am - 12 pm Mid-day 10 am - 2 pm Aft…" at bounding box center [452, 357] width 281 height 327
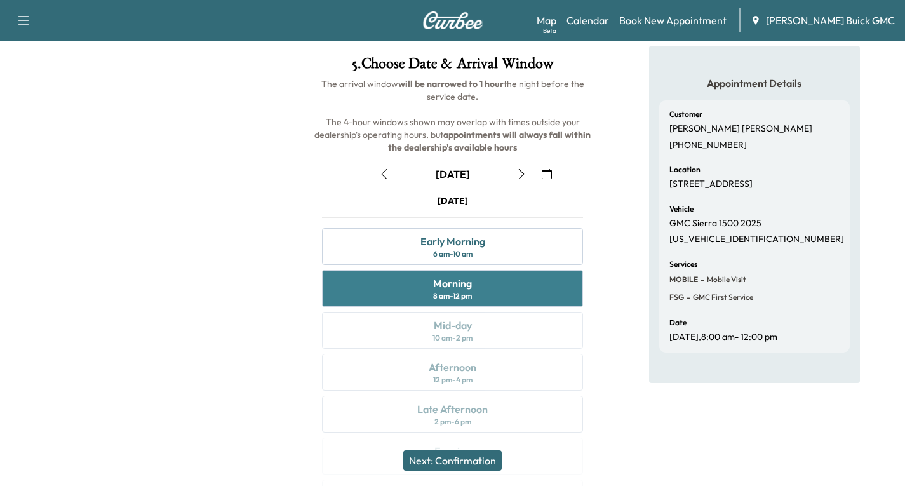
click at [465, 286] on div "Morning" at bounding box center [452, 283] width 39 height 15
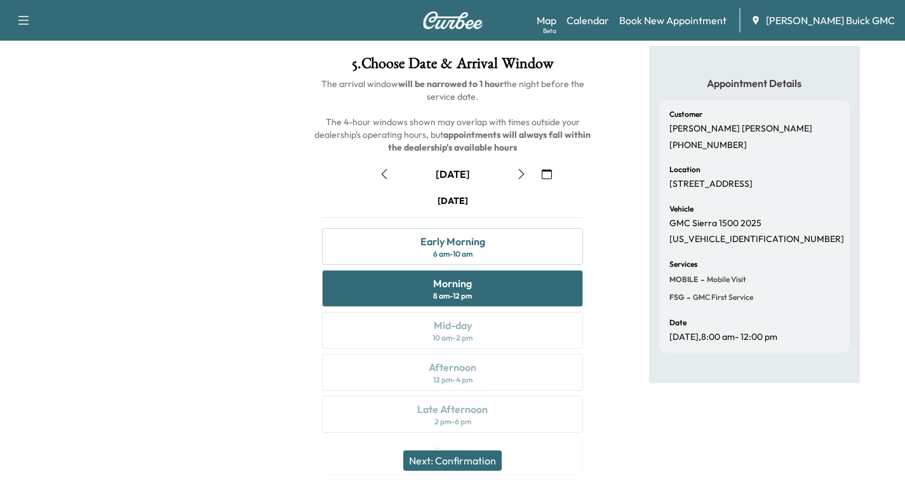
click at [455, 333] on div "[DATE] Early Morning 6 am - 10 am Morning 8 am - 12 pm Mid-day 10 am - 2 pm Aft…" at bounding box center [452, 357] width 281 height 327
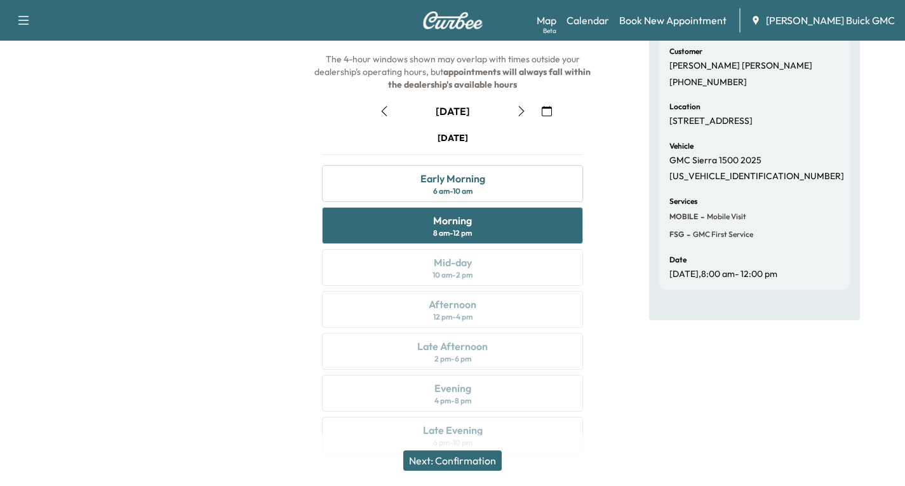
scroll to position [127, 0]
click at [446, 462] on button "Next: Confirmation" at bounding box center [452, 460] width 98 height 20
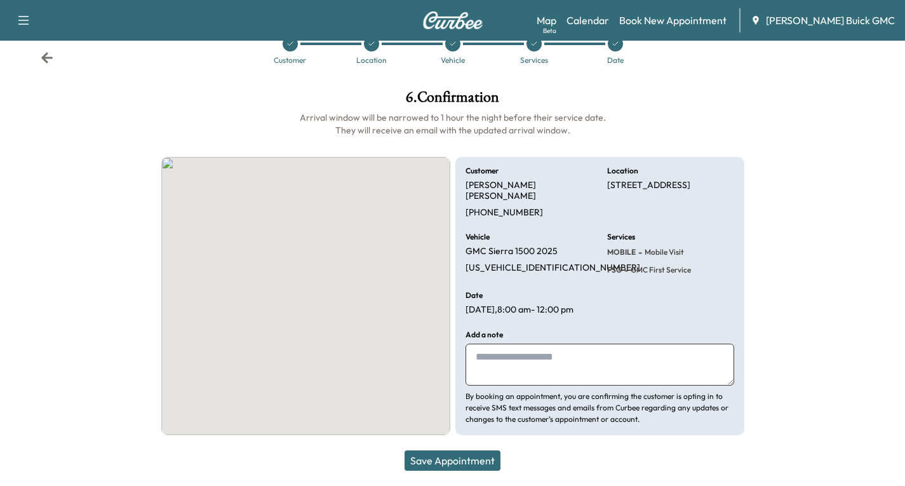
scroll to position [30, 0]
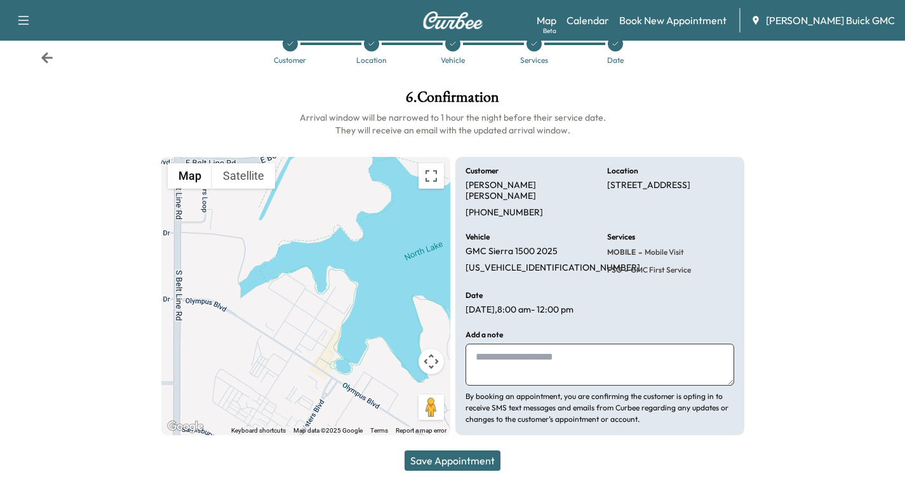
click at [453, 456] on button "Save Appointment" at bounding box center [452, 460] width 96 height 20
click at [619, 98] on h1 "6 . Confirmation" at bounding box center [452, 101] width 583 height 22
